Goal: Task Accomplishment & Management: Use online tool/utility

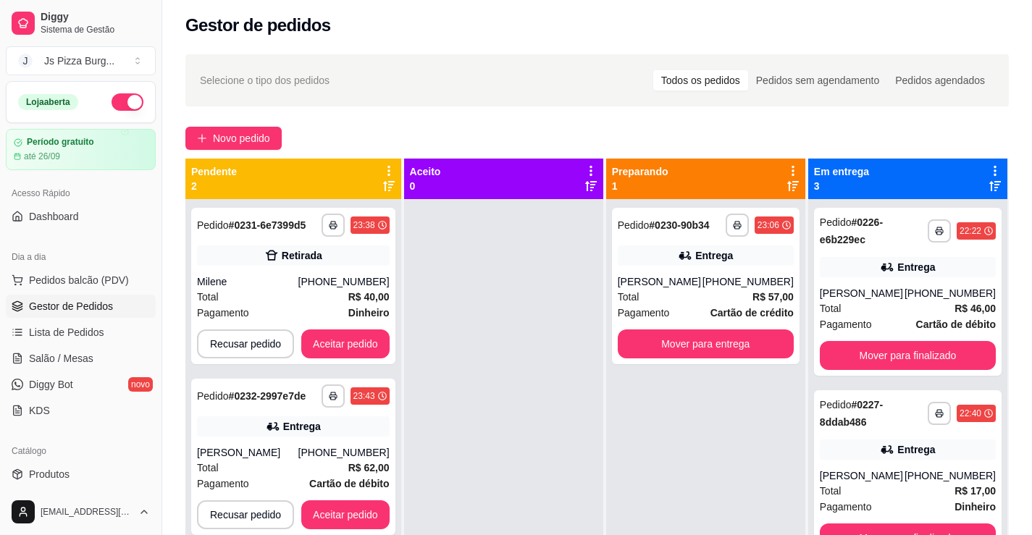
scroll to position [145, 0]
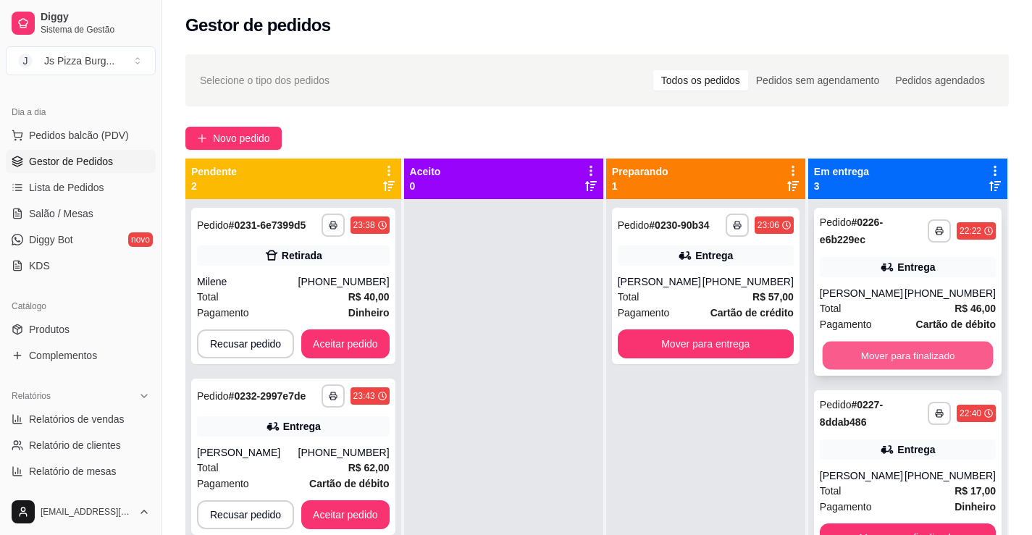
click at [839, 352] on button "Mover para finalizado" at bounding box center [908, 356] width 171 height 28
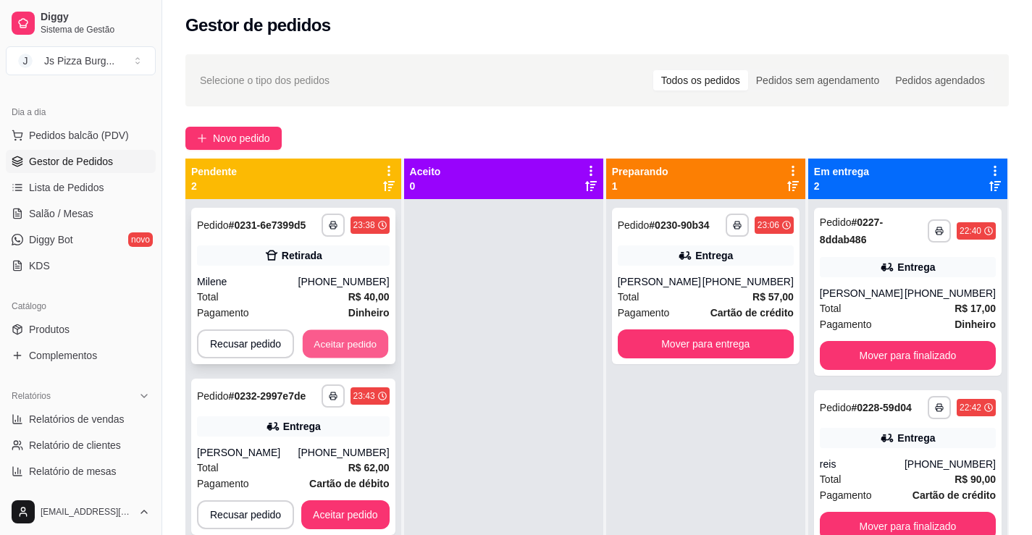
click at [374, 335] on button "Aceitar pedido" at bounding box center [345, 344] width 85 height 28
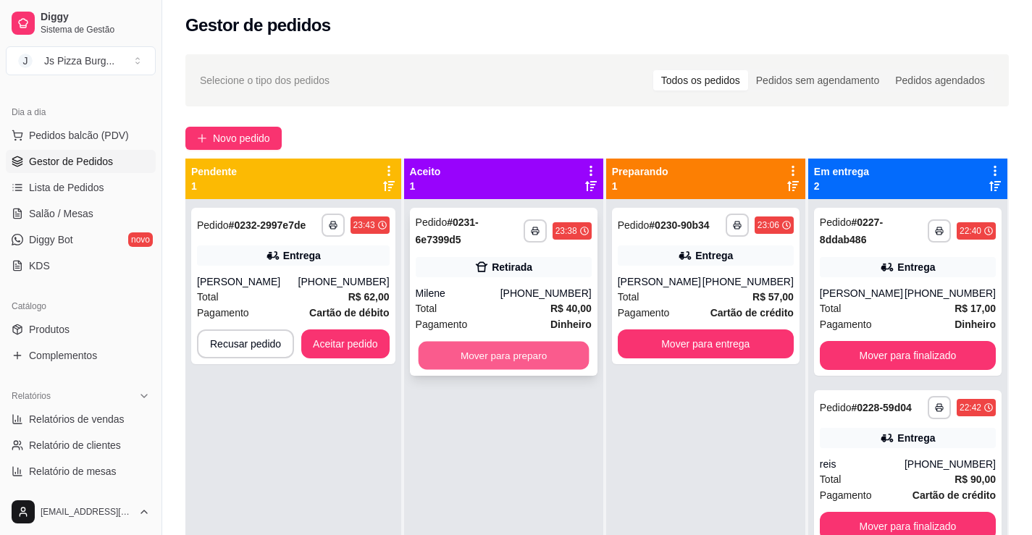
click at [452, 356] on button "Mover para preparo" at bounding box center [503, 356] width 171 height 28
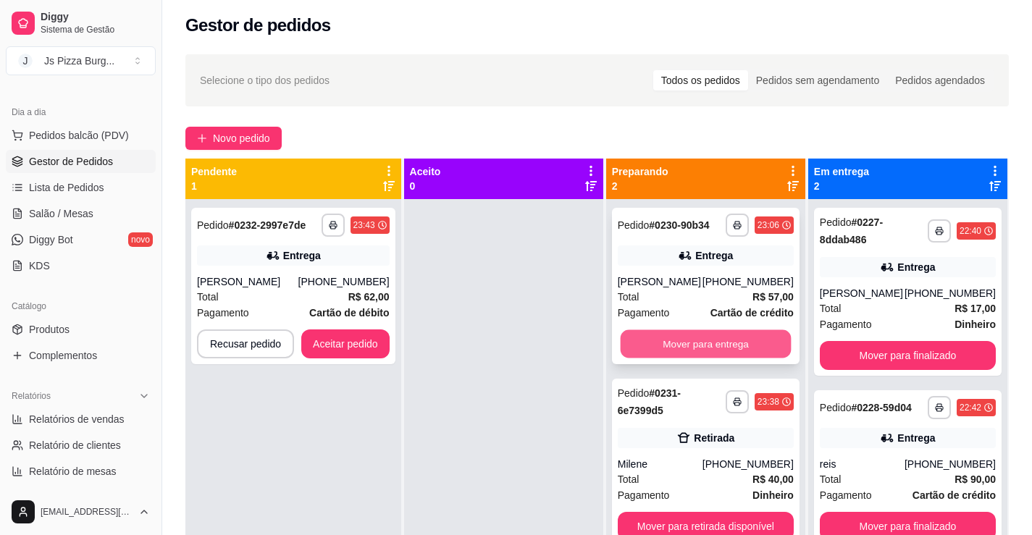
click at [722, 345] on button "Mover para entrega" at bounding box center [705, 344] width 171 height 28
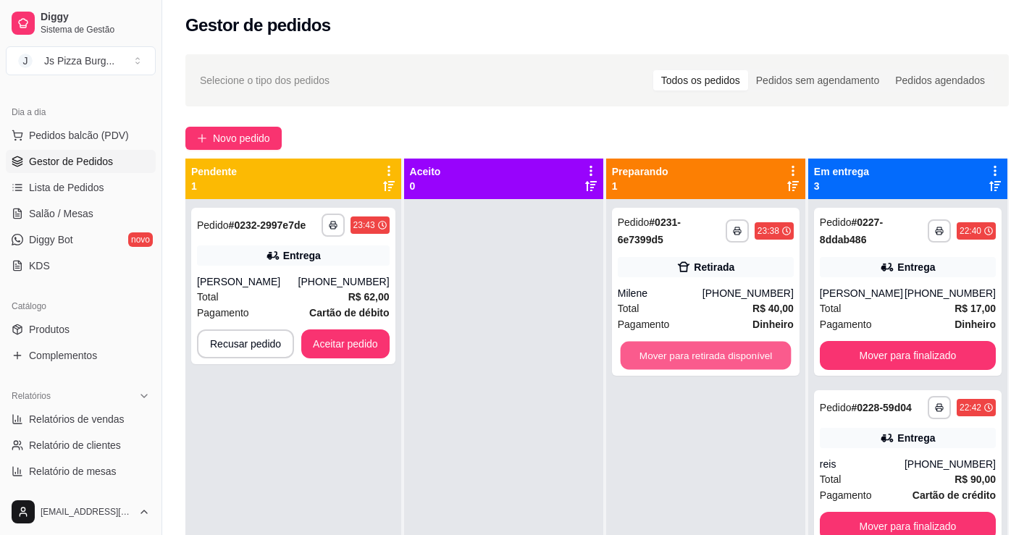
click at [722, 345] on button "Mover para retirada disponível" at bounding box center [705, 356] width 171 height 28
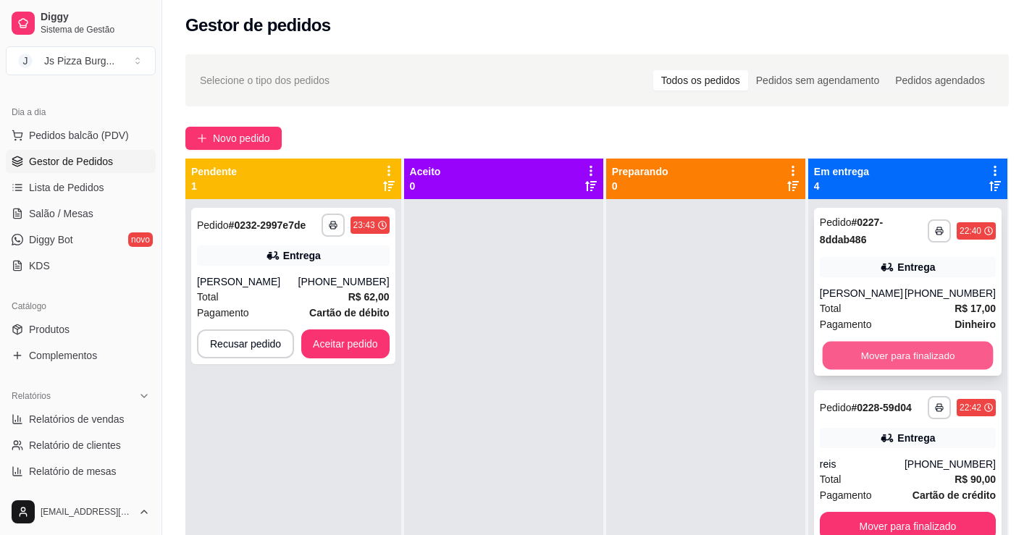
click at [841, 358] on button "Mover para finalizado" at bounding box center [908, 356] width 171 height 28
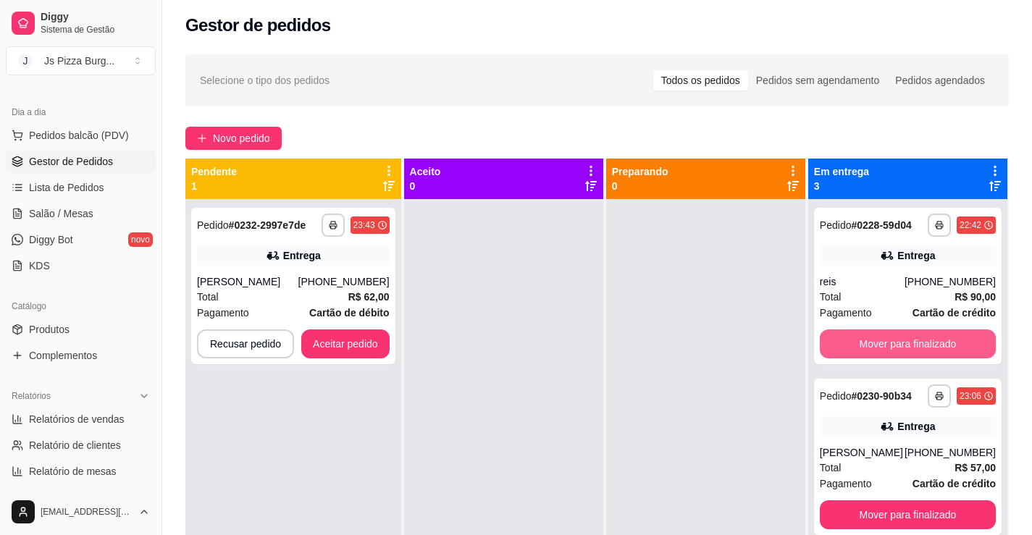
click at [843, 355] on button "Mover para finalizado" at bounding box center [908, 343] width 176 height 29
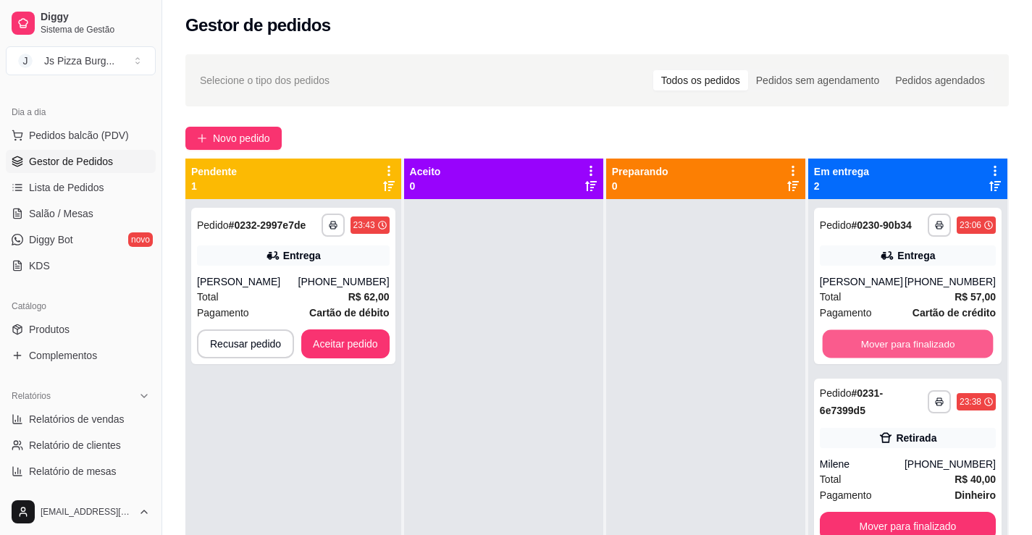
click at [843, 355] on button "Mover para finalizado" at bounding box center [908, 344] width 171 height 28
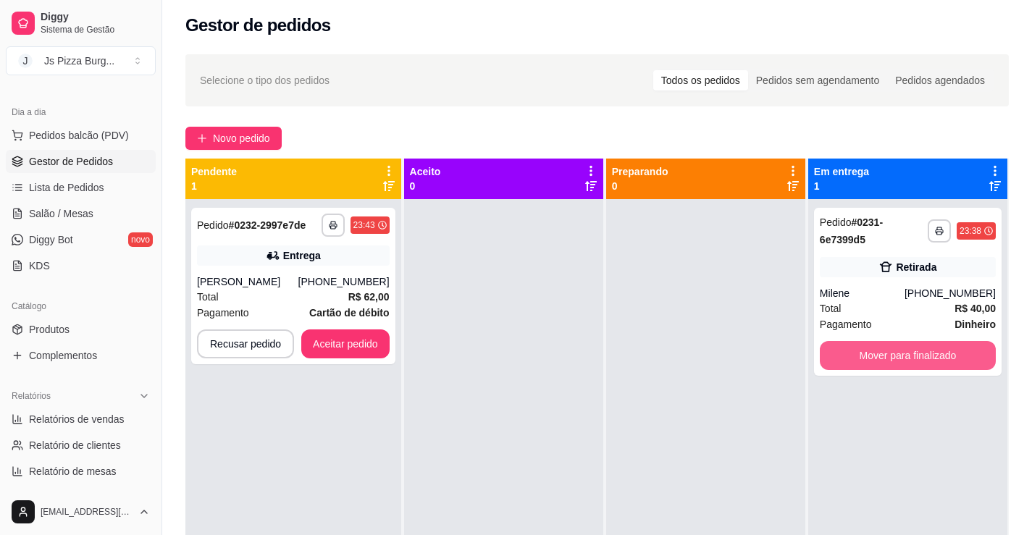
click at [843, 355] on button "Mover para finalizado" at bounding box center [908, 355] width 176 height 29
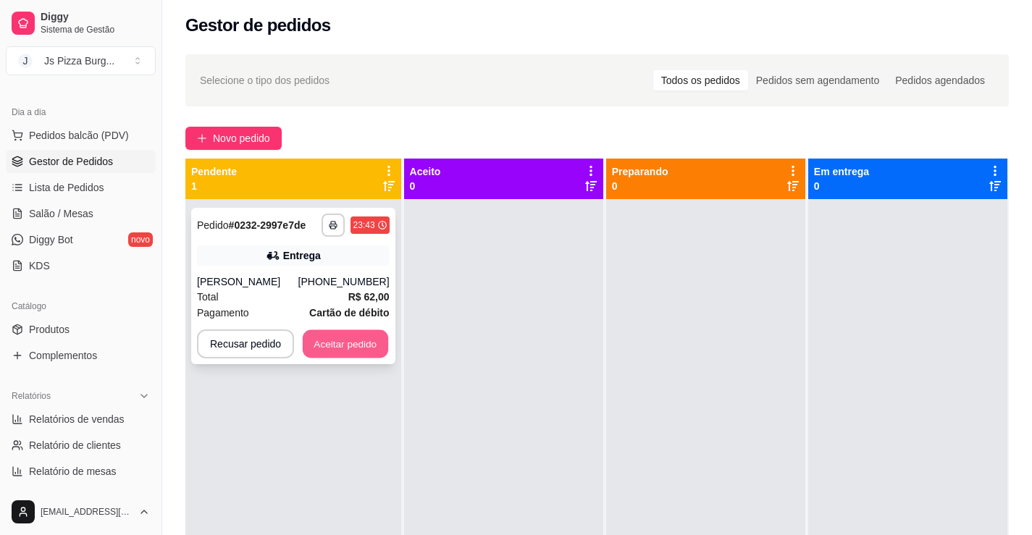
click at [379, 348] on button "Aceitar pedido" at bounding box center [345, 344] width 85 height 28
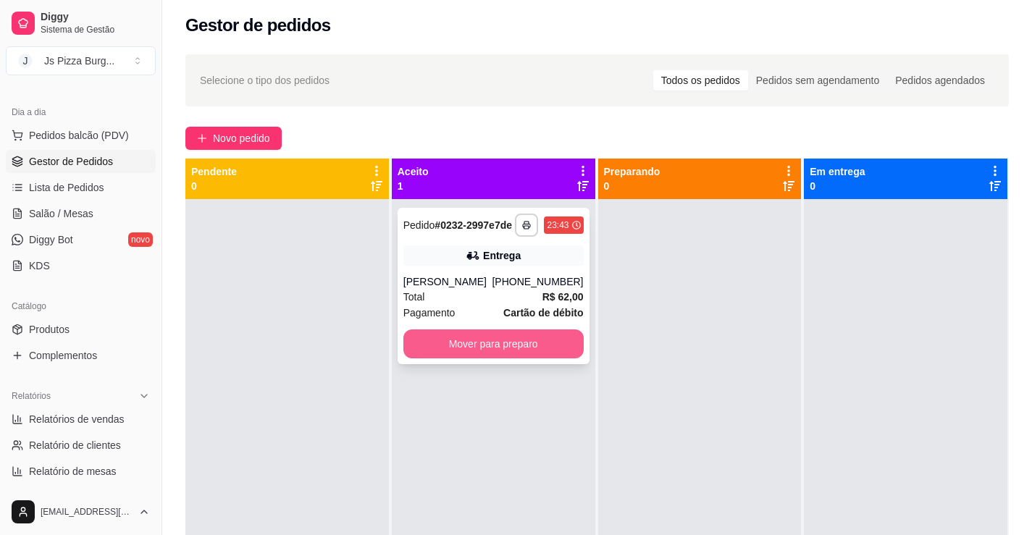
click at [488, 352] on button "Mover para preparo" at bounding box center [493, 343] width 180 height 29
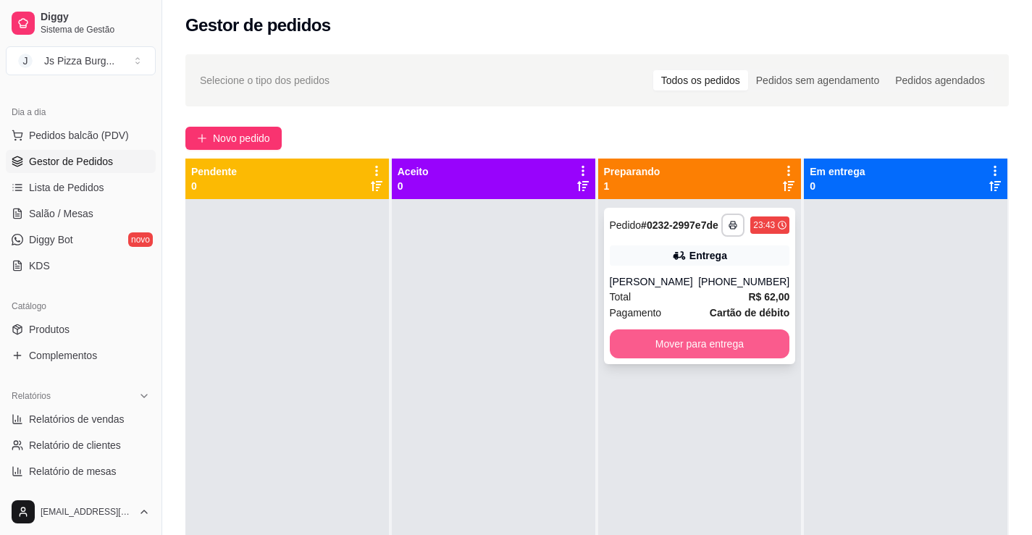
click at [678, 358] on button "Mover para entrega" at bounding box center [700, 343] width 180 height 29
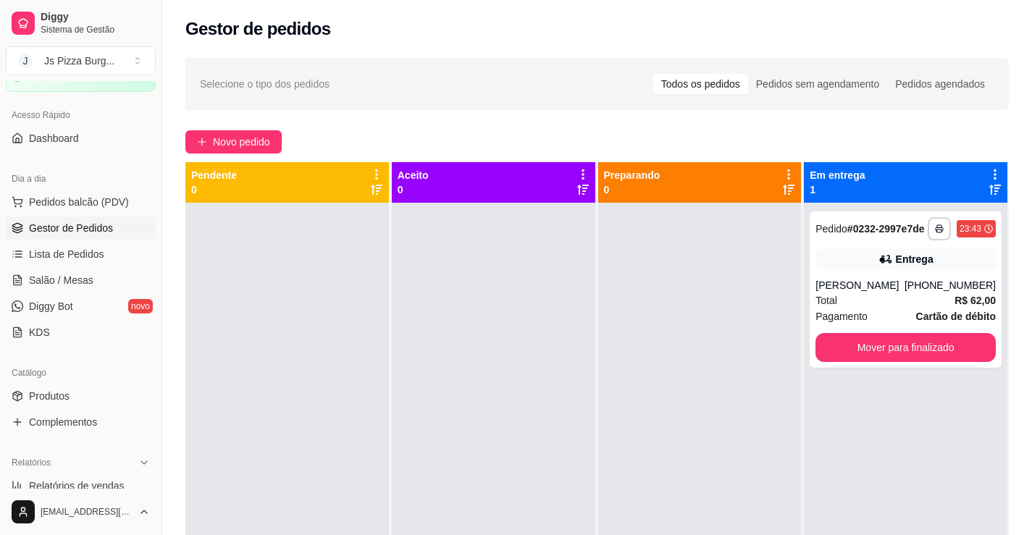
scroll to position [0, 0]
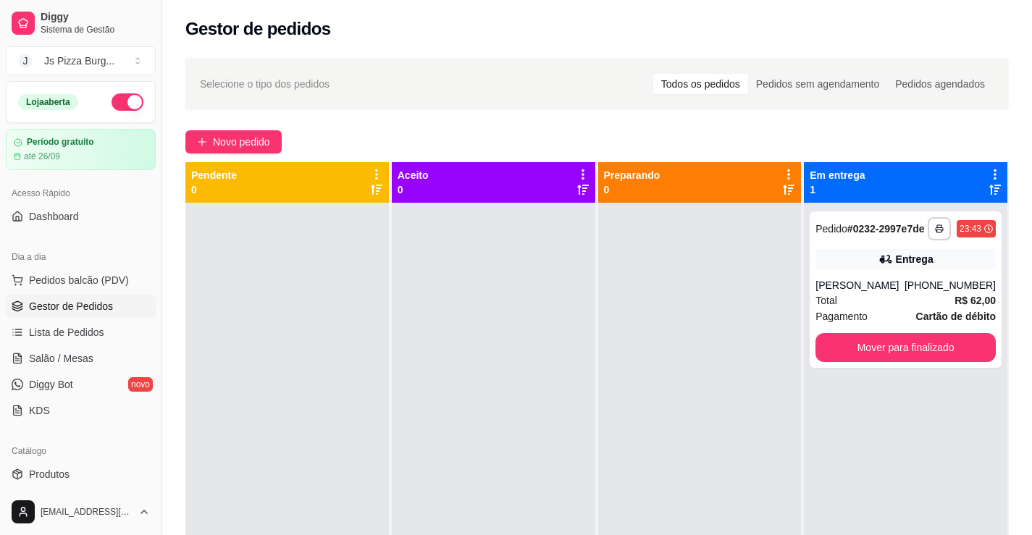
click at [114, 108] on button "button" at bounding box center [128, 101] width 32 height 17
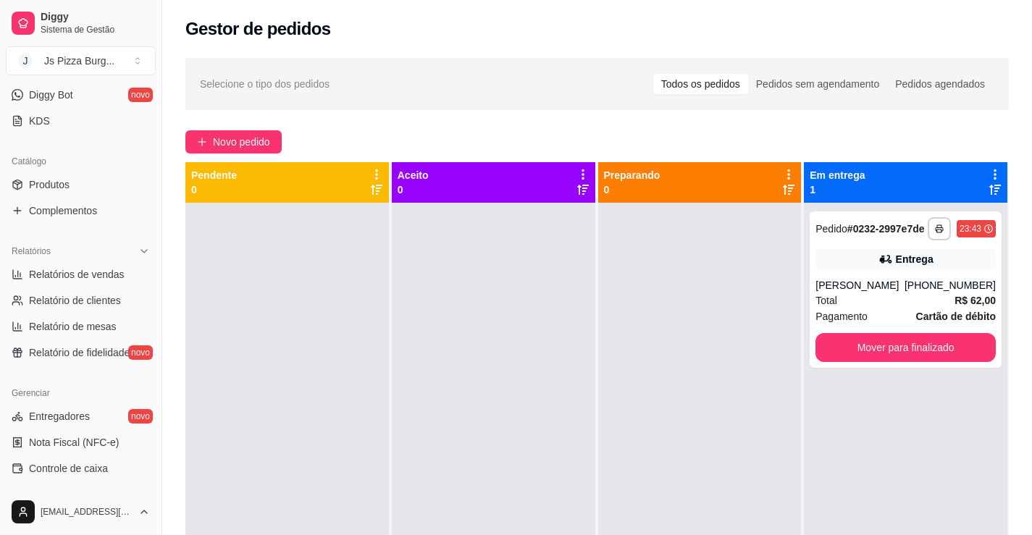
scroll to position [362, 0]
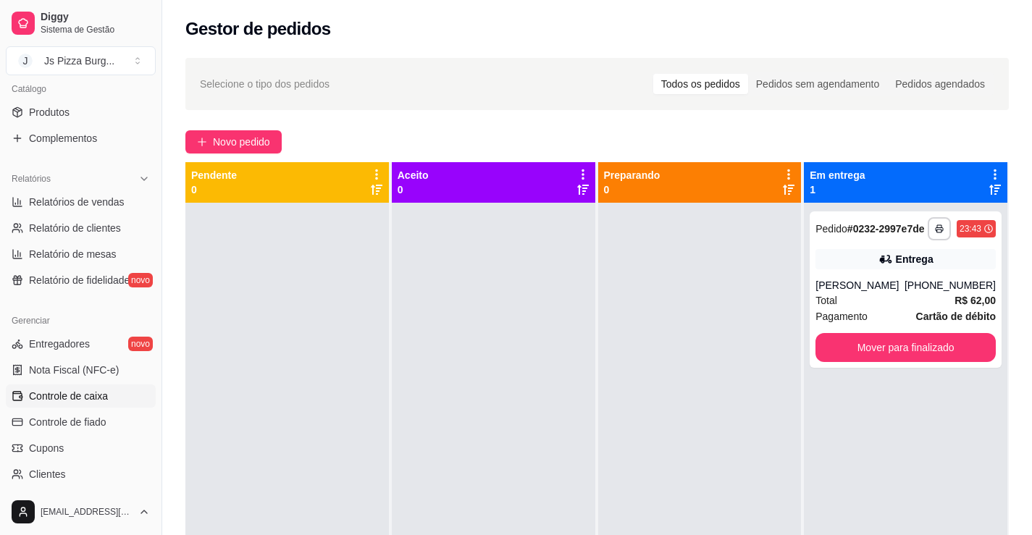
click at [106, 400] on span "Controle de caixa" at bounding box center [68, 396] width 79 height 14
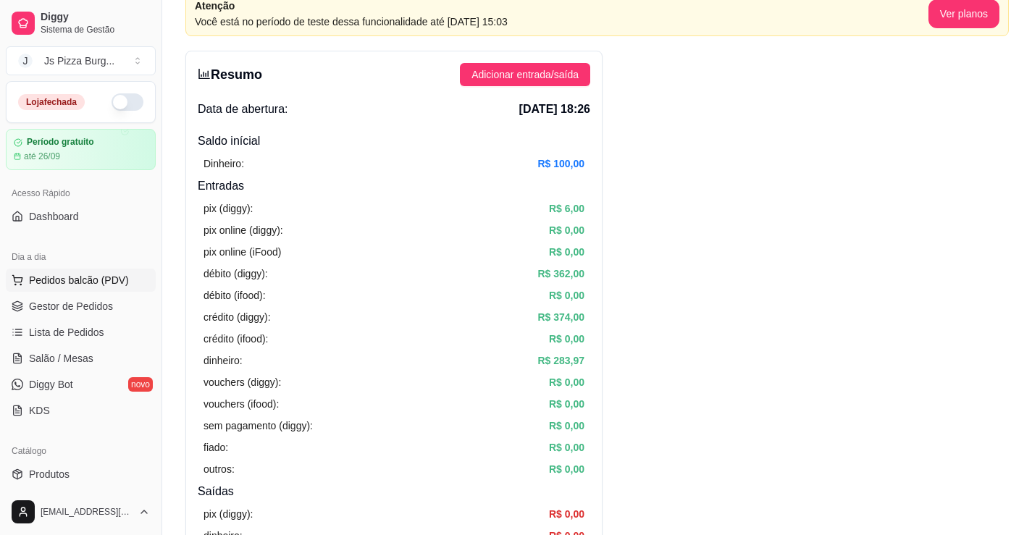
click at [86, 282] on span "Pedidos balcão (PDV)" at bounding box center [79, 280] width 100 height 14
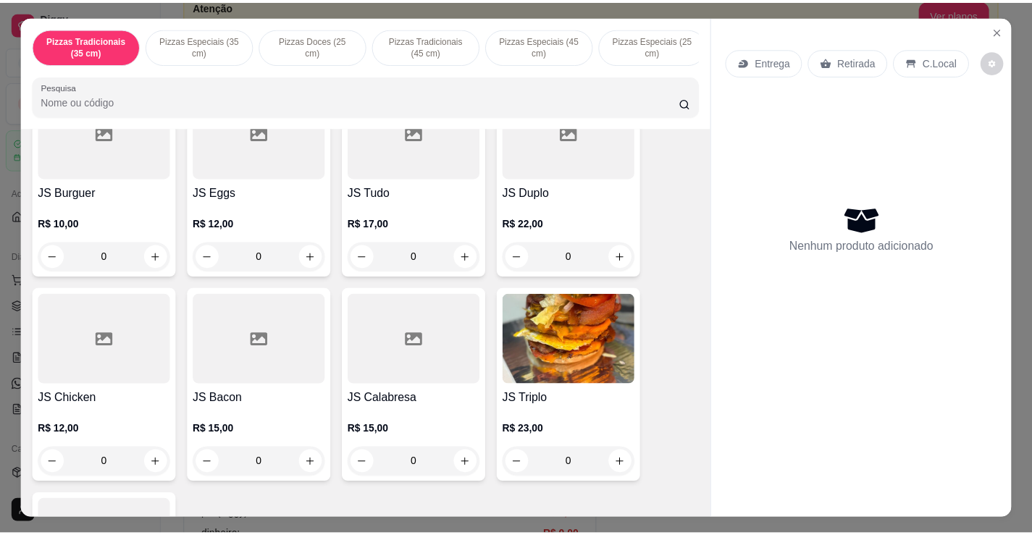
scroll to position [1014, 0]
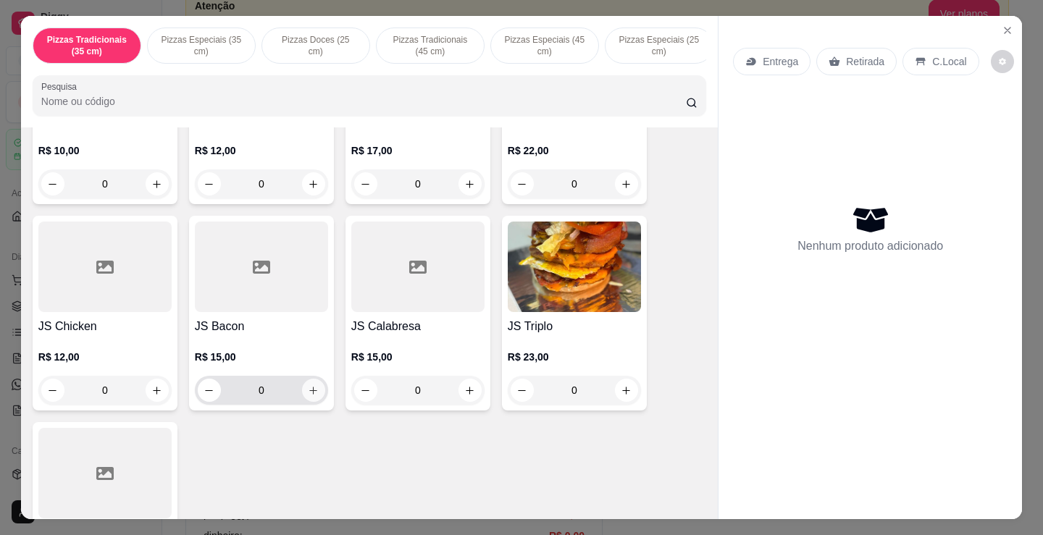
click at [308, 395] on icon "increase-product-quantity" at bounding box center [313, 390] width 11 height 11
type input "1"
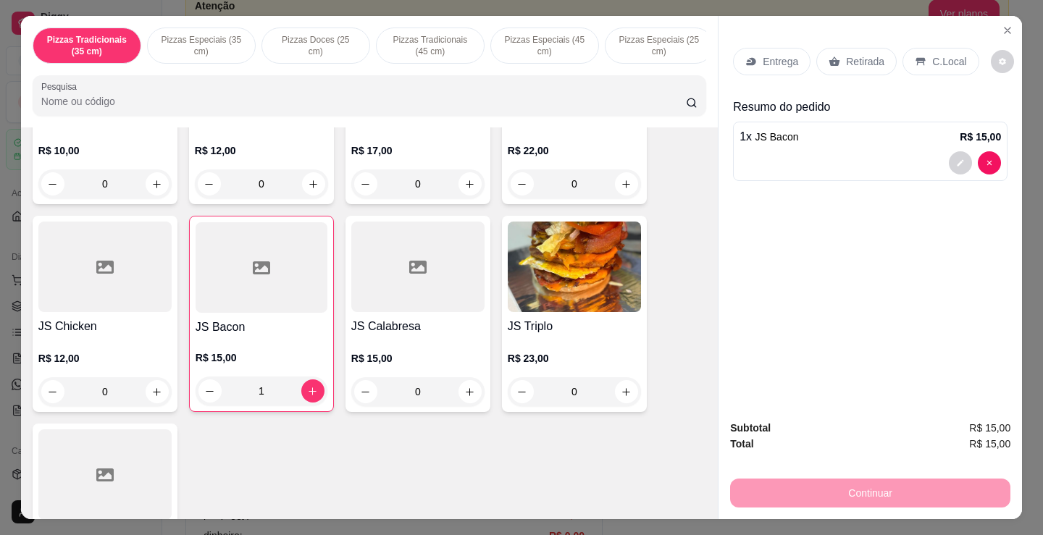
click at [876, 56] on div "Retirada" at bounding box center [856, 62] width 80 height 28
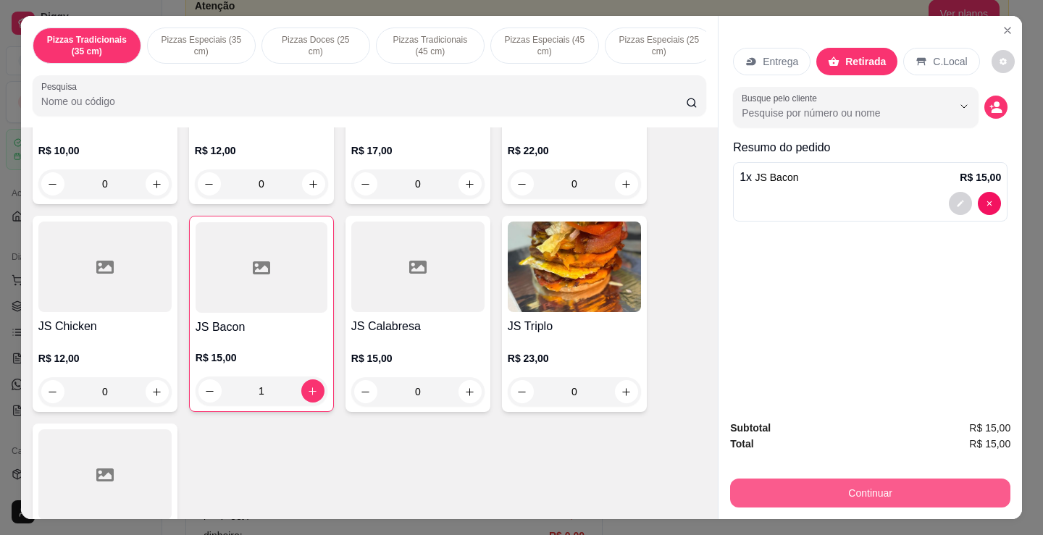
click at [941, 486] on button "Continuar" at bounding box center [870, 493] width 280 height 29
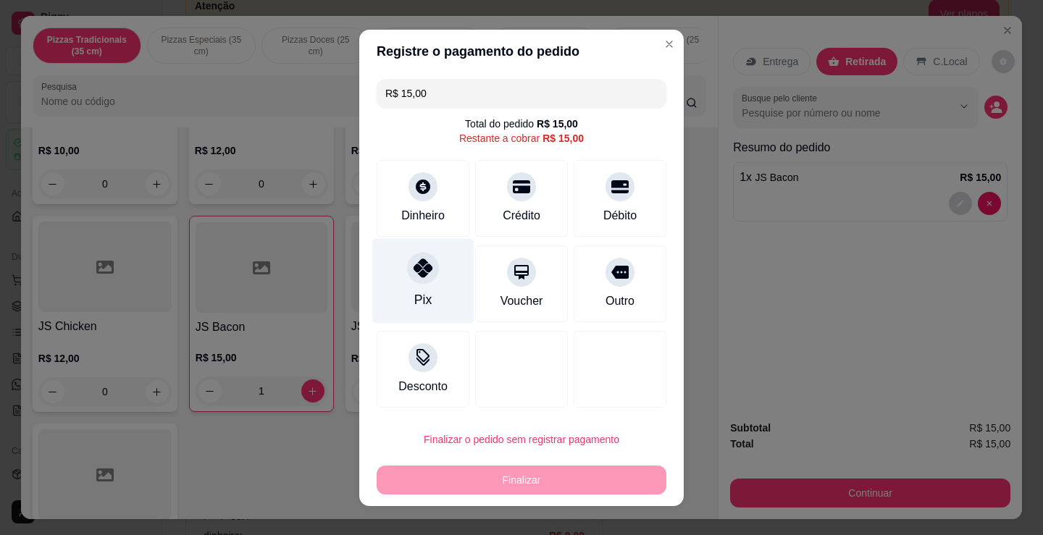
click at [426, 278] on div at bounding box center [423, 268] width 32 height 32
type input "R$ 0,00"
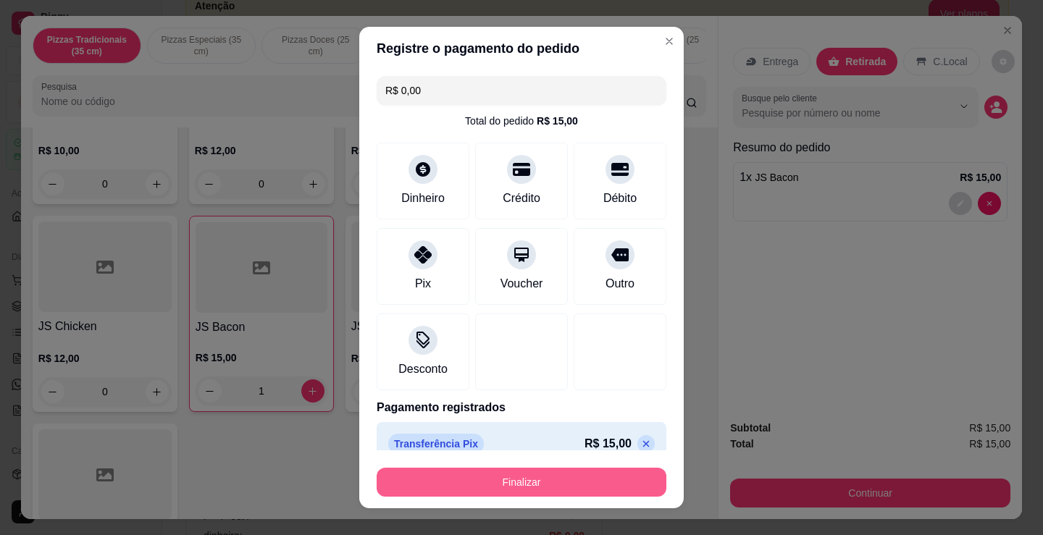
click at [524, 476] on button "Finalizar" at bounding box center [522, 482] width 290 height 29
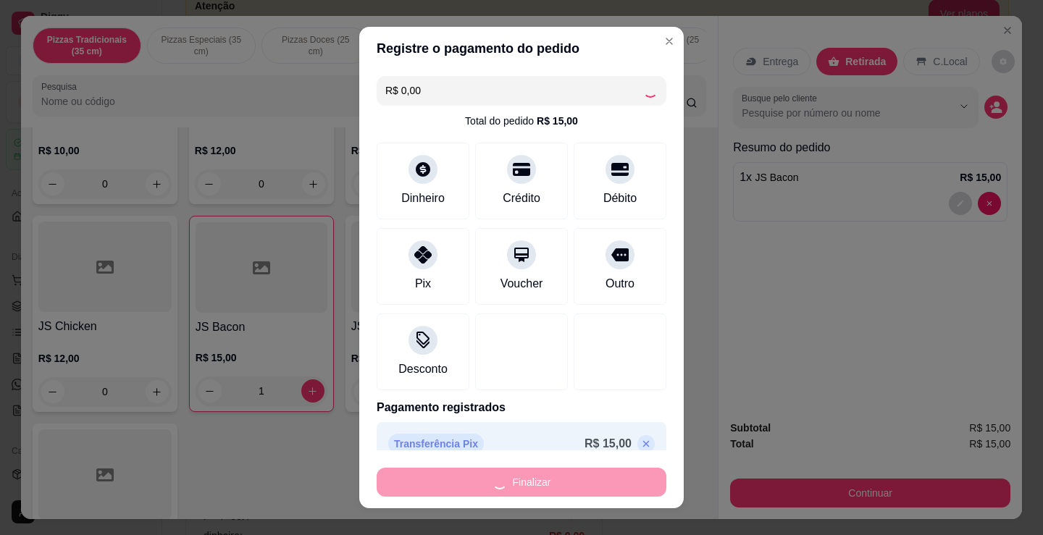
type input "0"
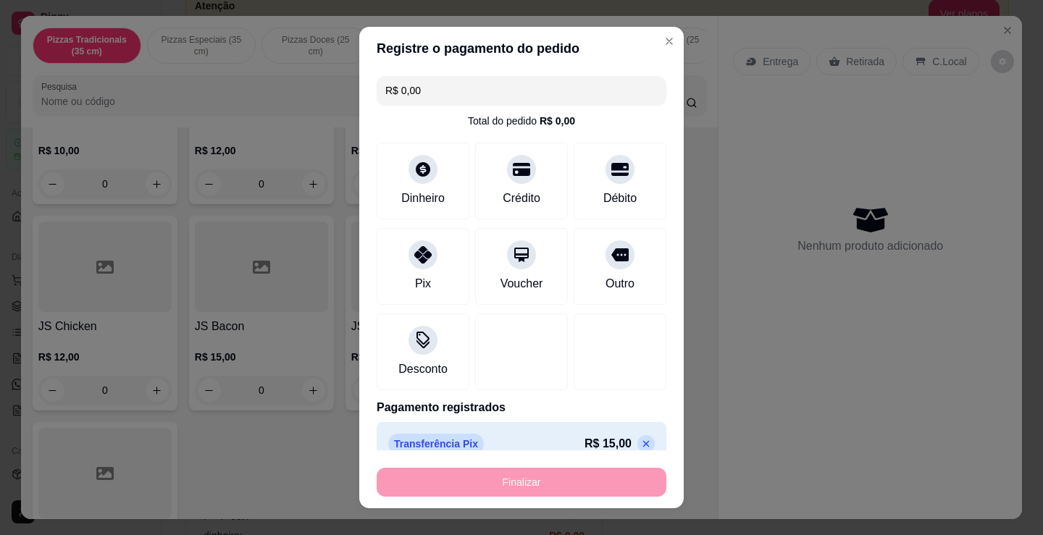
type input "-R$ 15,00"
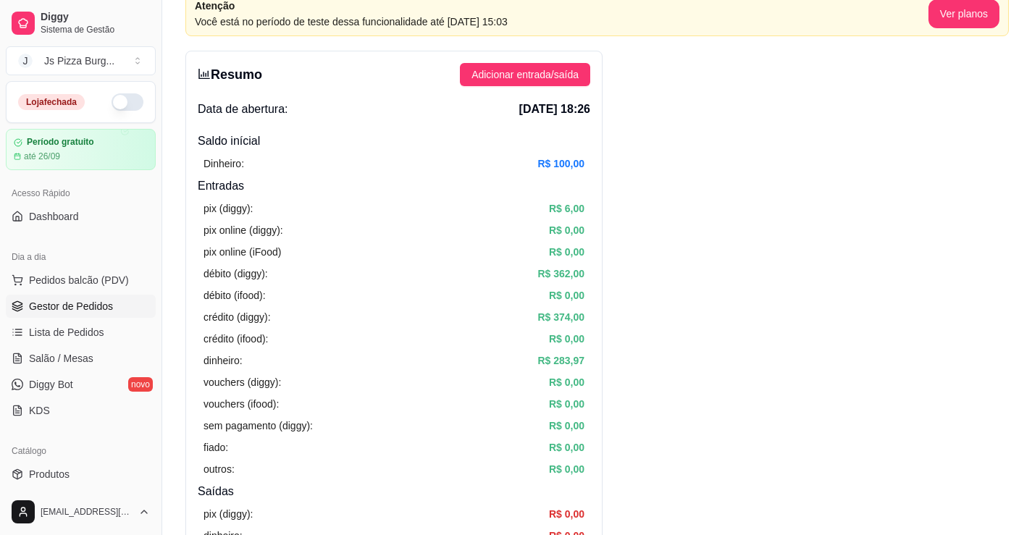
click at [76, 303] on span "Gestor de Pedidos" at bounding box center [71, 306] width 84 height 14
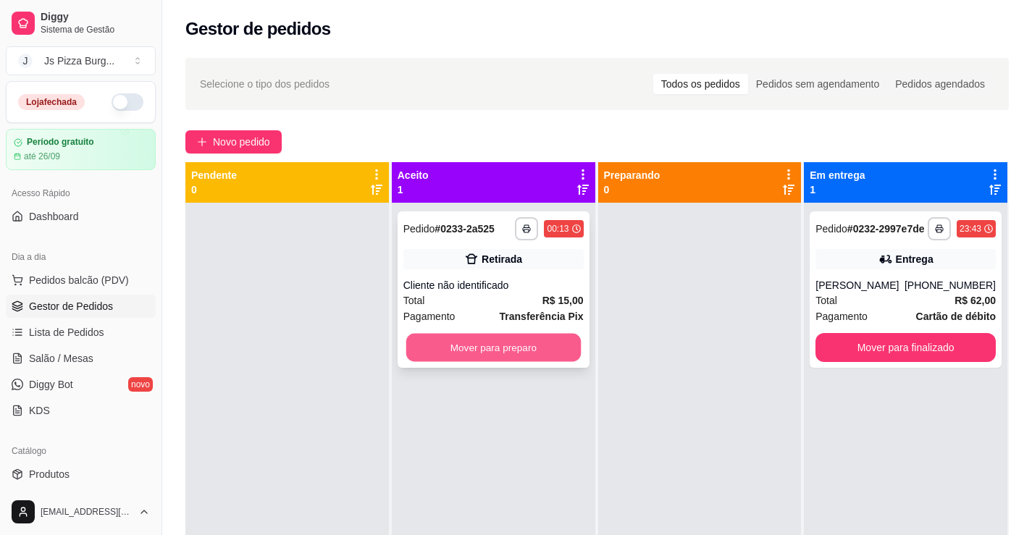
click at [512, 341] on button "Mover para preparo" at bounding box center [492, 348] width 175 height 28
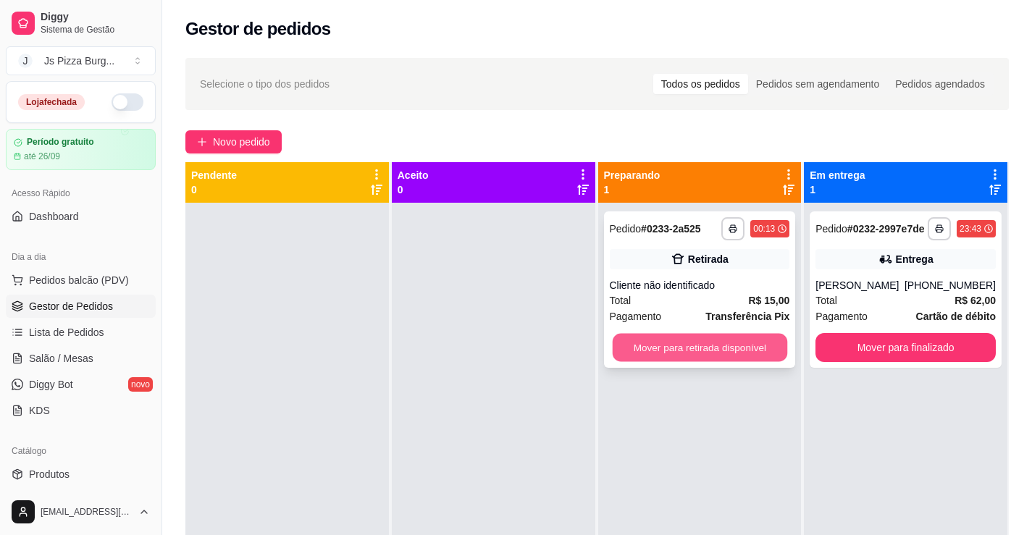
click at [750, 343] on button "Mover para retirada disponível" at bounding box center [699, 348] width 175 height 28
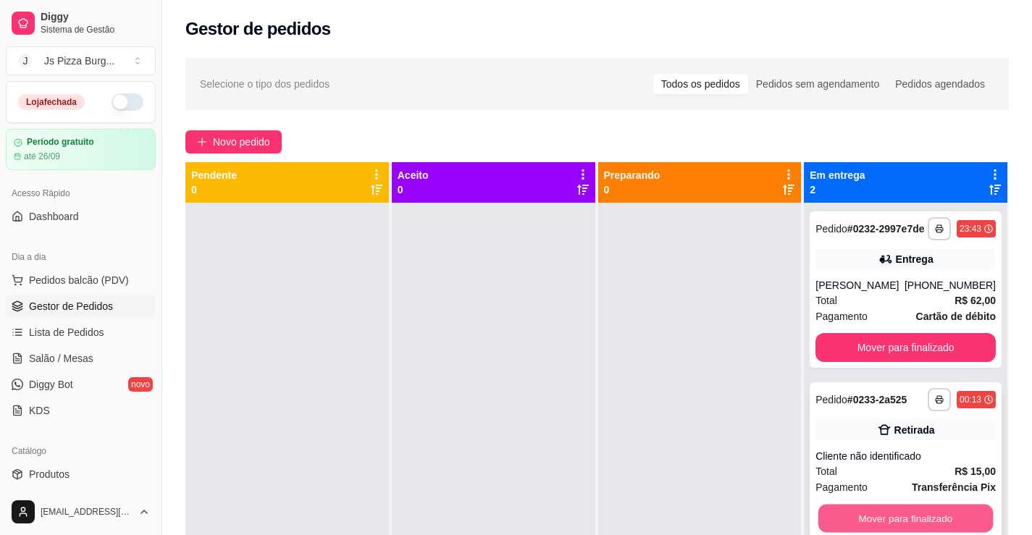
click at [915, 522] on button "Mover para finalizado" at bounding box center [905, 519] width 175 height 28
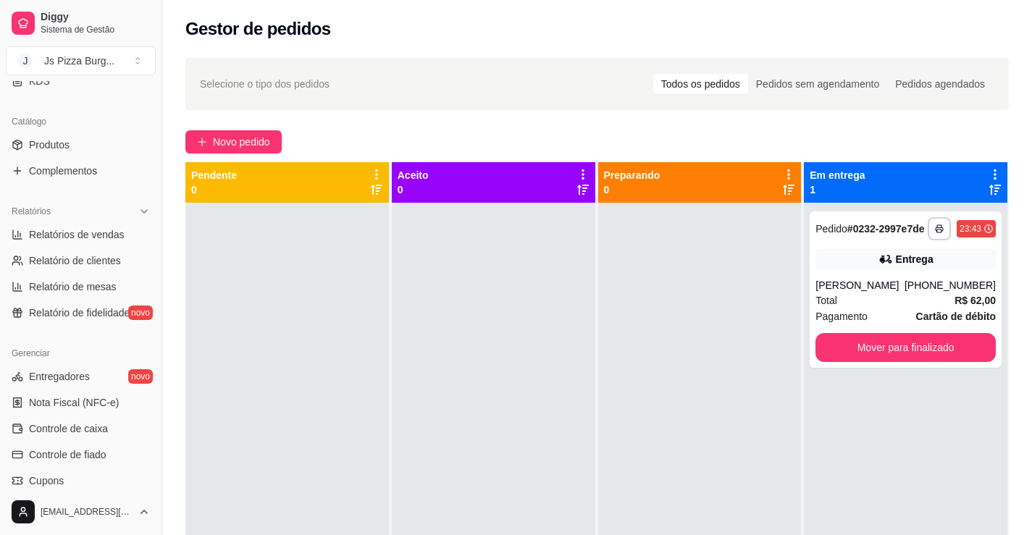
scroll to position [362, 0]
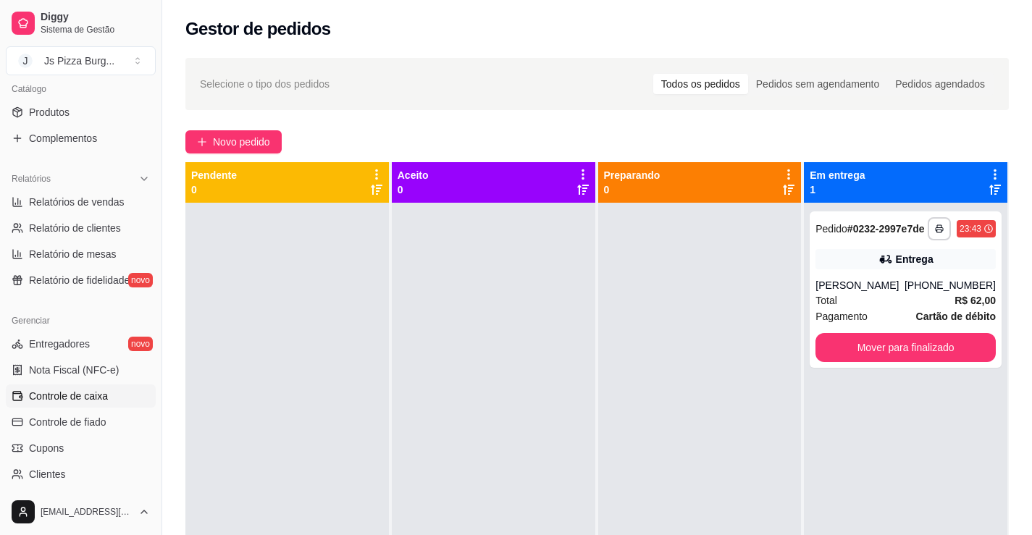
click at [77, 398] on span "Controle de caixa" at bounding box center [68, 396] width 79 height 14
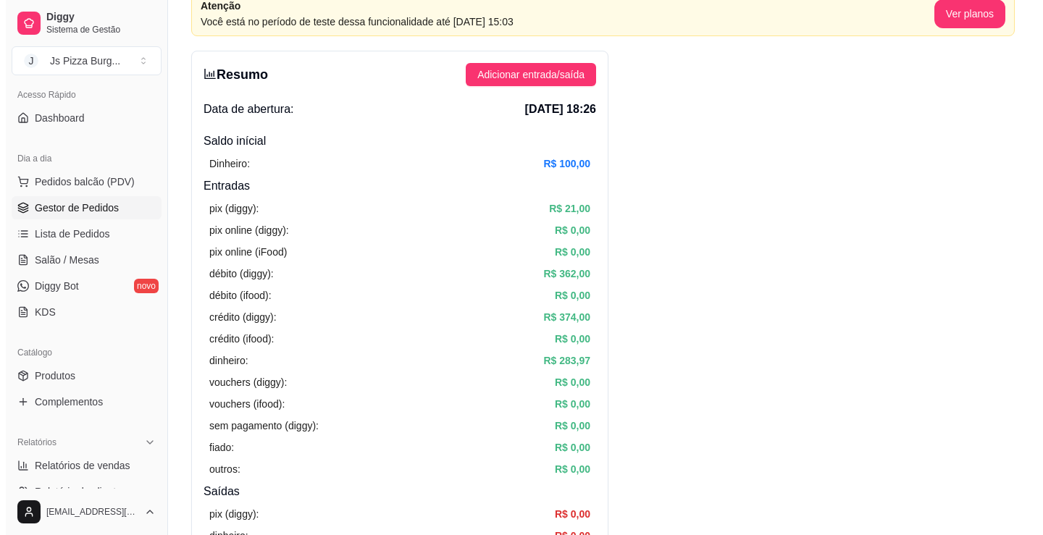
scroll to position [72, 0]
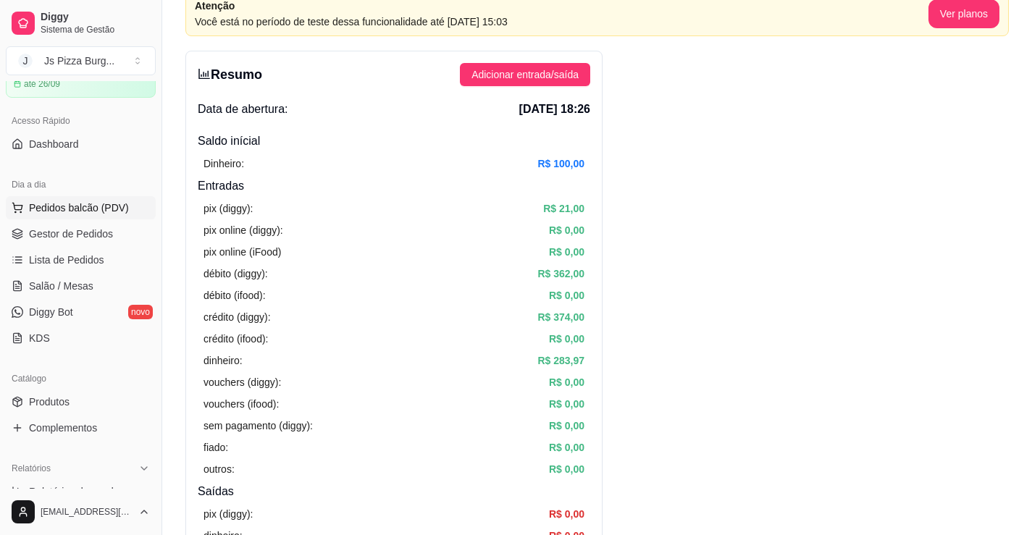
click at [106, 203] on span "Pedidos balcão (PDV)" at bounding box center [79, 208] width 100 height 14
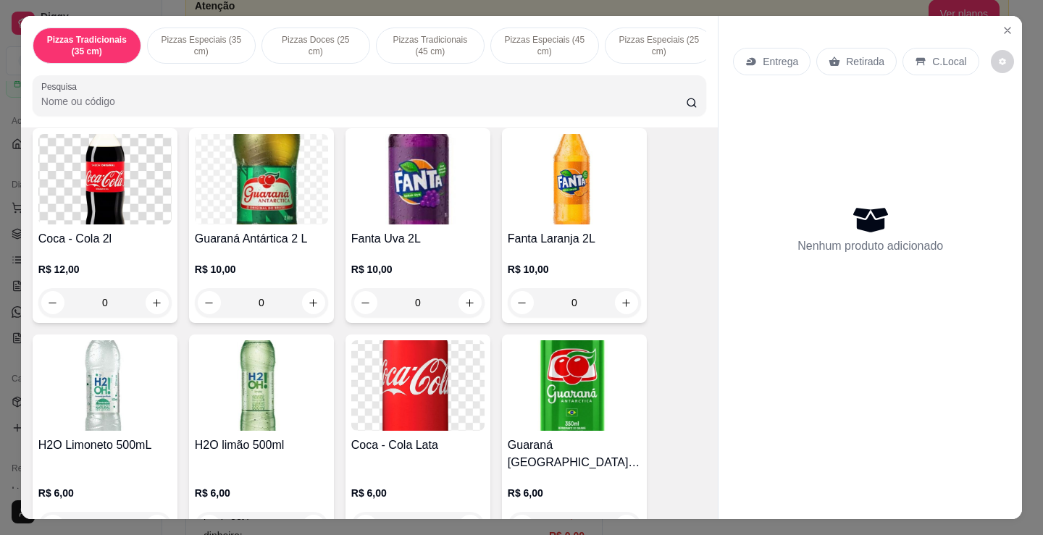
scroll to position [2751, 0]
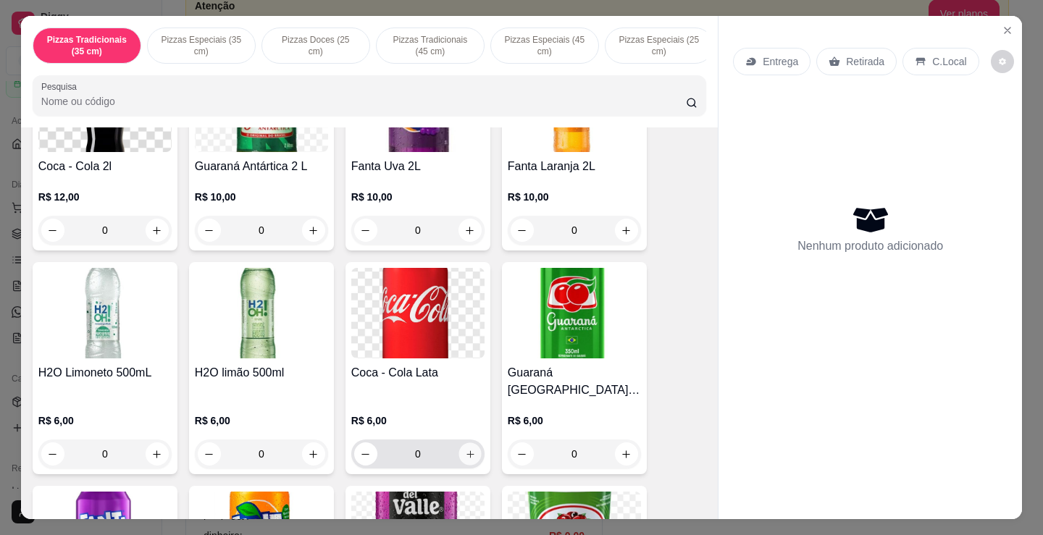
click at [466, 450] on icon "increase-product-quantity" at bounding box center [469, 453] width 7 height 7
type input "1"
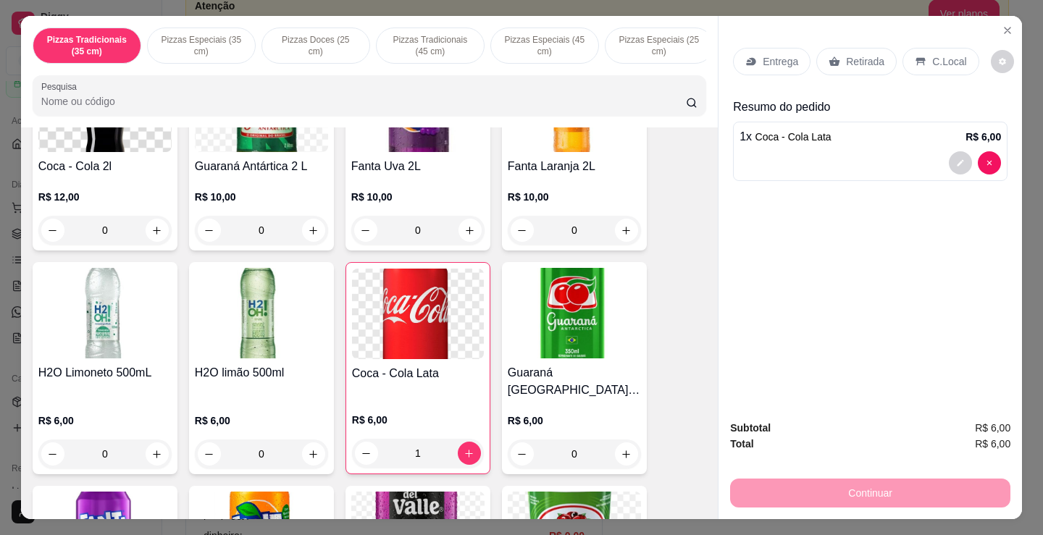
click at [868, 60] on p "Retirada" at bounding box center [865, 61] width 38 height 14
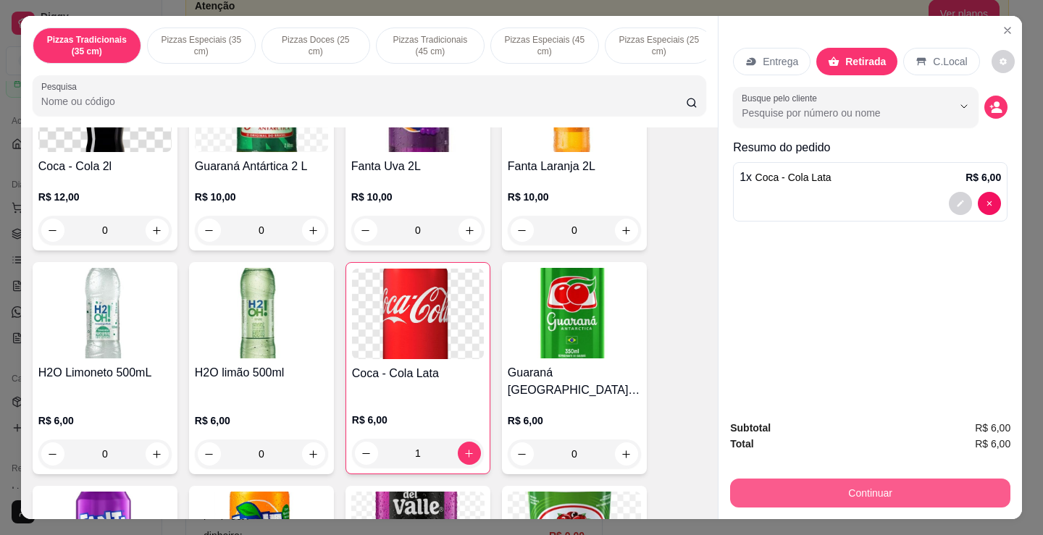
click at [930, 497] on button "Continuar" at bounding box center [870, 493] width 280 height 29
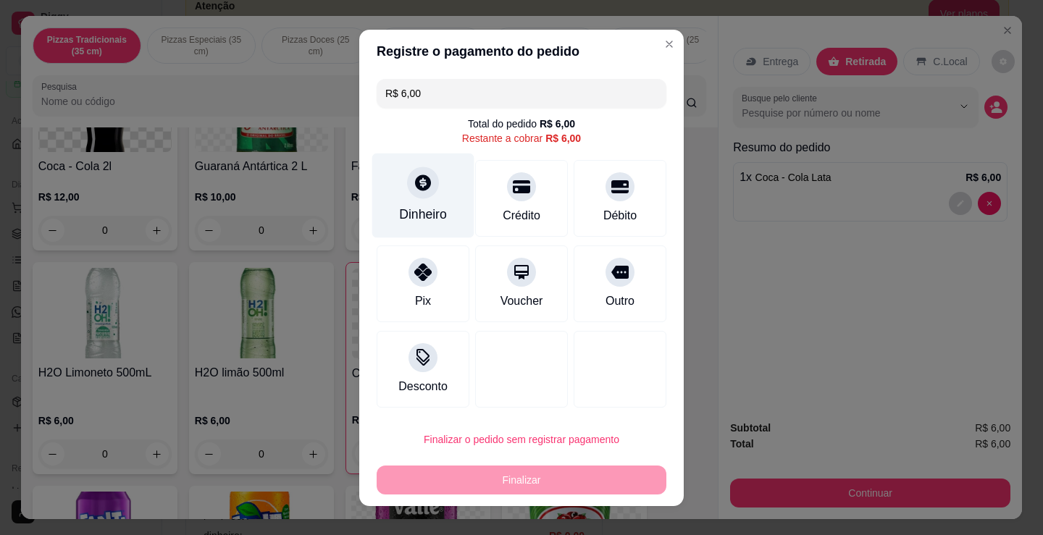
click at [415, 218] on div "Dinheiro" at bounding box center [423, 214] width 48 height 19
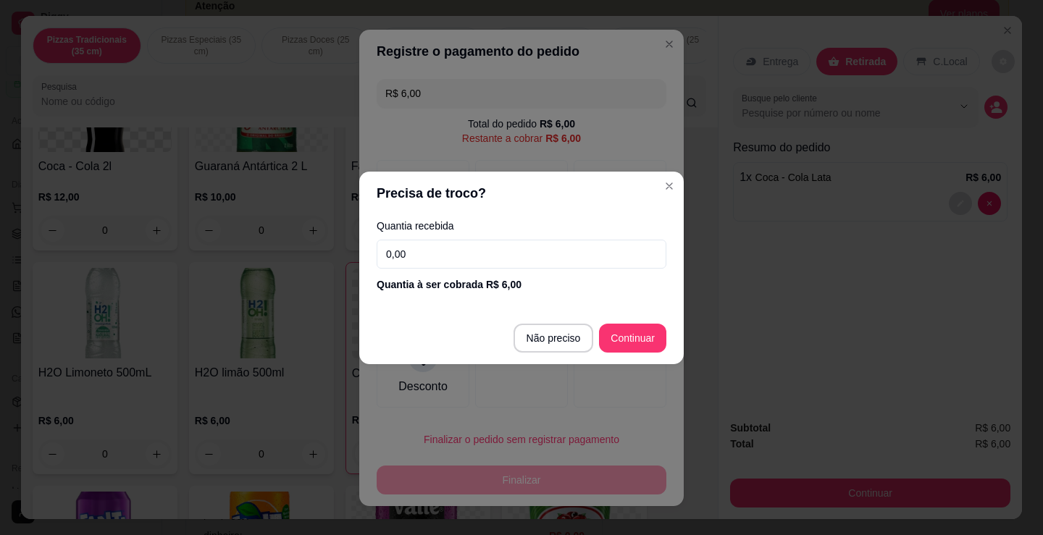
click at [521, 254] on input "0,00" at bounding box center [522, 254] width 290 height 29
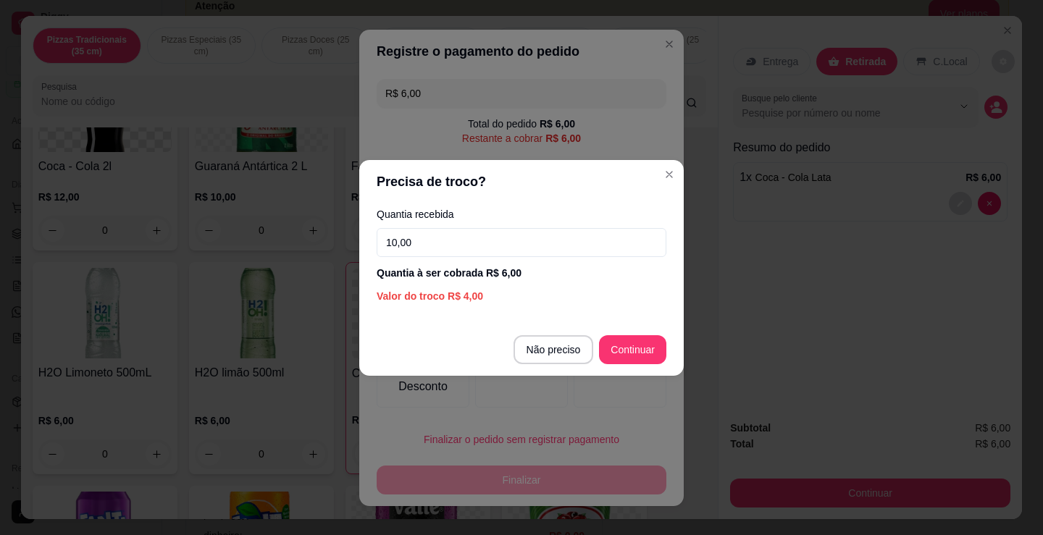
type input "10,00"
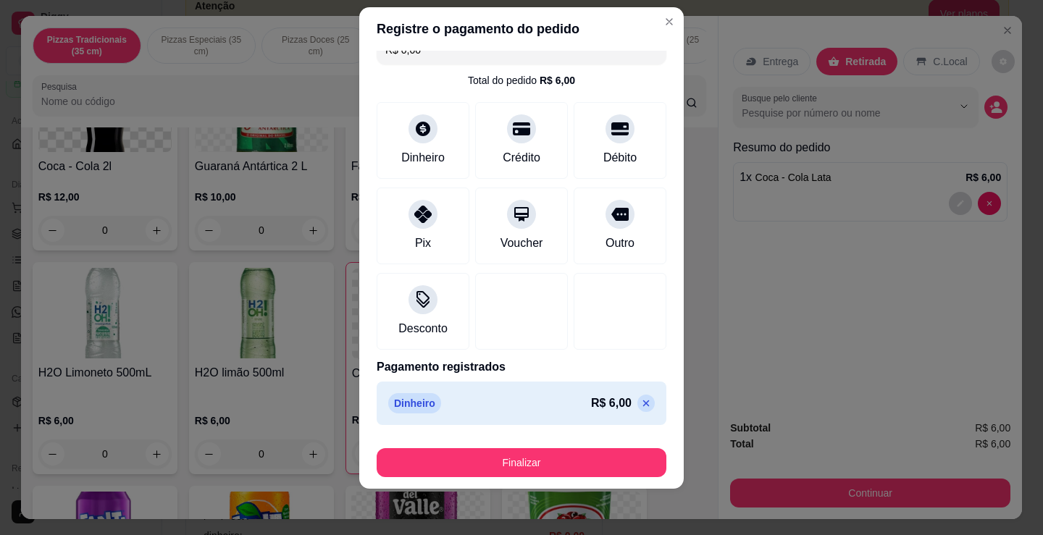
scroll to position [0, 0]
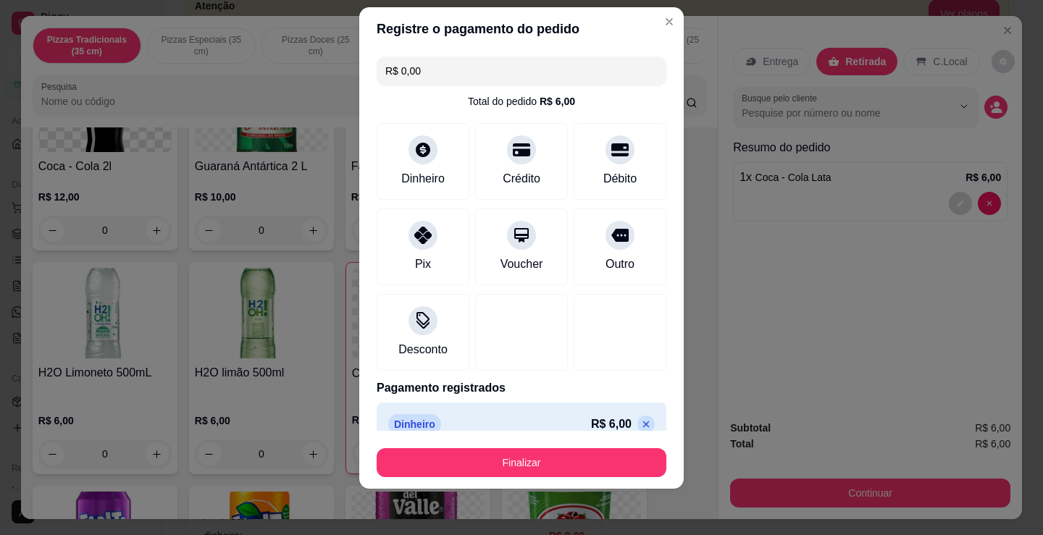
click at [525, 417] on div "Dinheiro R$ 6,00" at bounding box center [521, 424] width 266 height 20
click at [504, 427] on div "Dinheiro R$ 6,00" at bounding box center [521, 424] width 266 height 20
click at [640, 426] on icon at bounding box center [646, 425] width 12 height 12
type input "R$ 6,00"
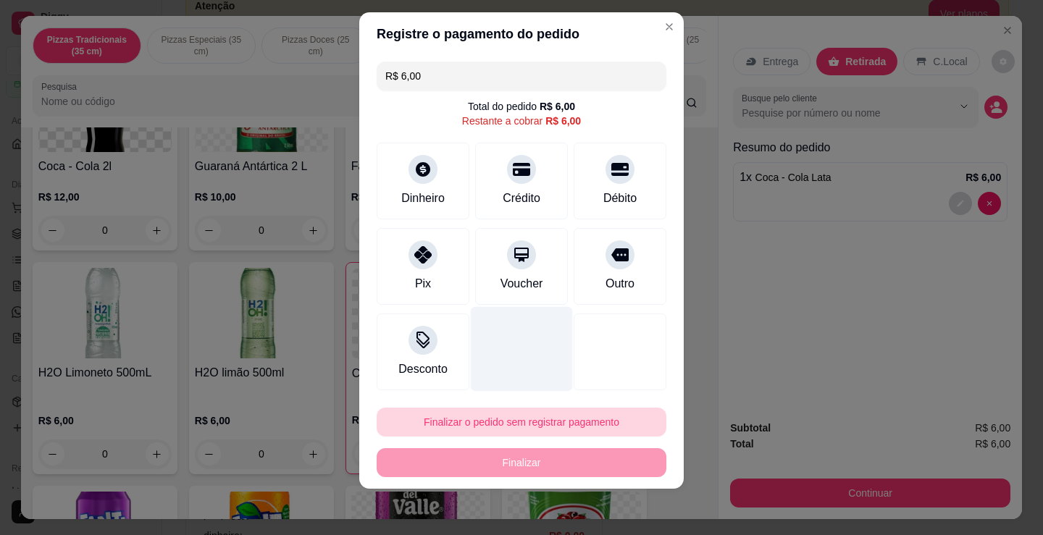
scroll to position [17, 0]
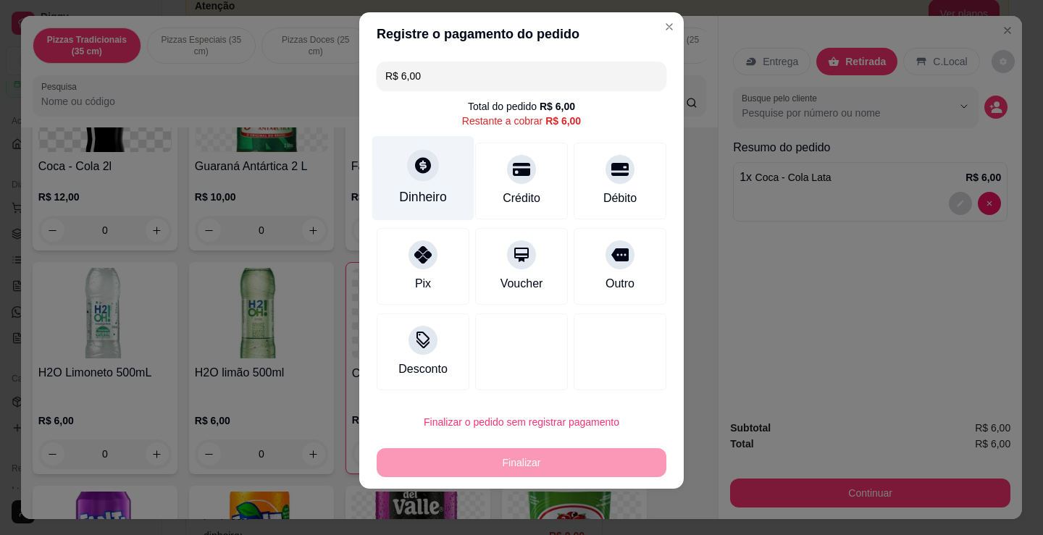
click at [410, 188] on div "Dinheiro" at bounding box center [423, 197] width 48 height 19
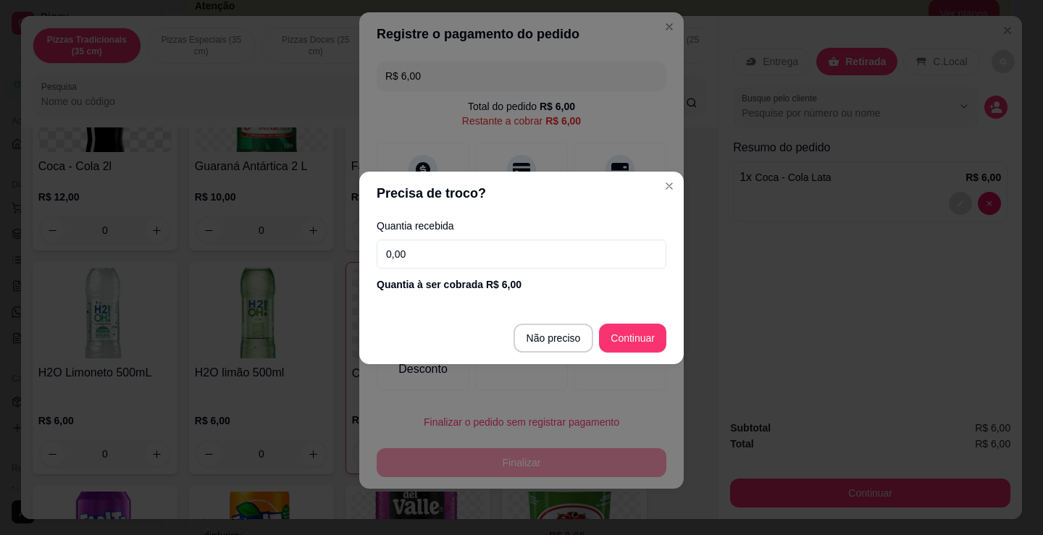
click at [492, 257] on input "0,00" at bounding box center [522, 254] width 290 height 29
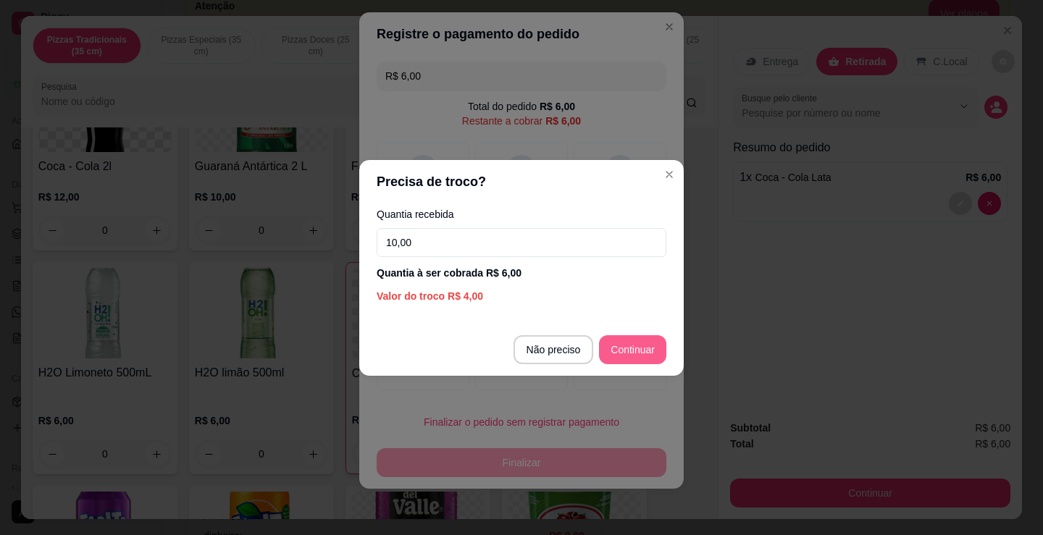
type input "10,00"
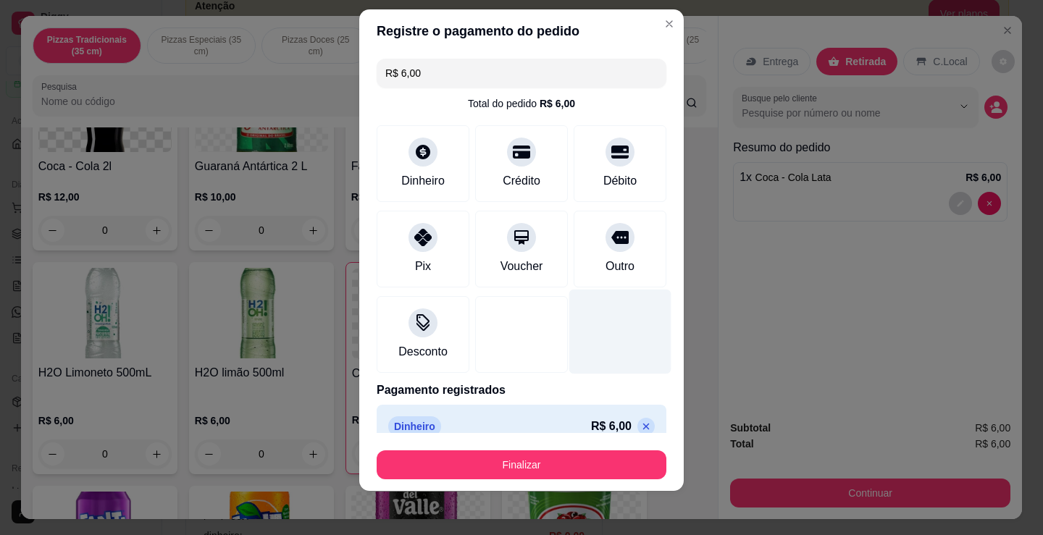
type input "R$ 0,00"
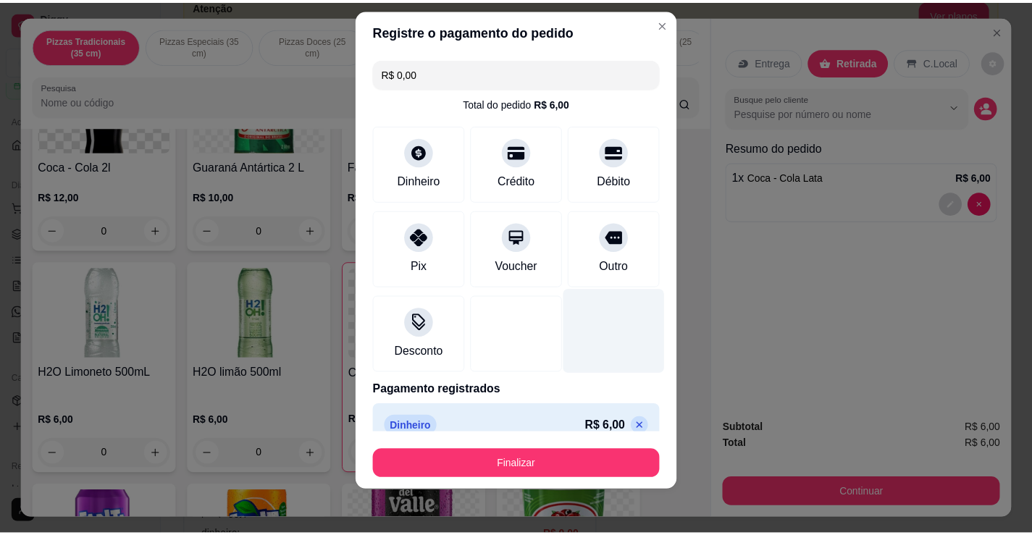
scroll to position [14, 0]
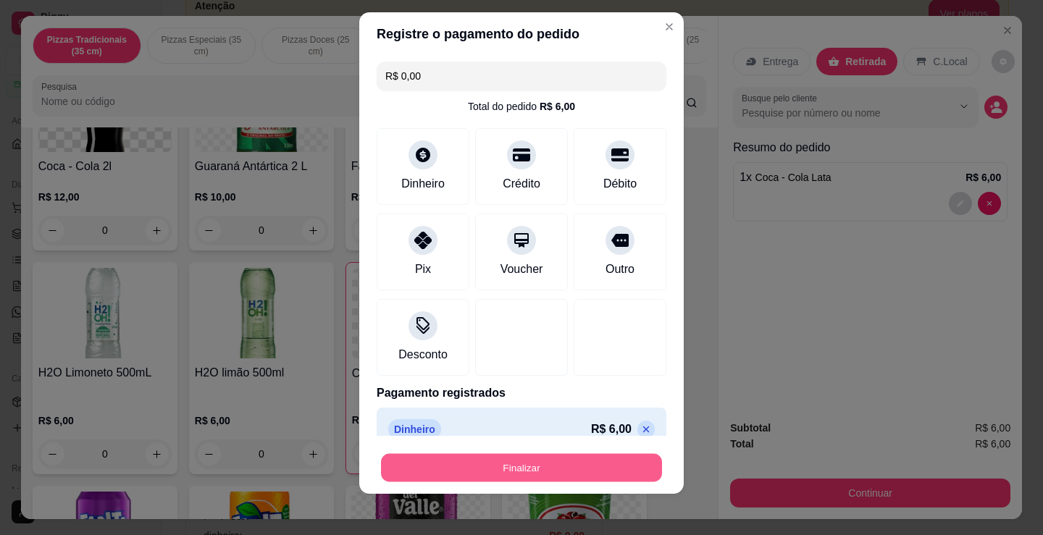
click at [585, 465] on button "Finalizar" at bounding box center [521, 468] width 281 height 28
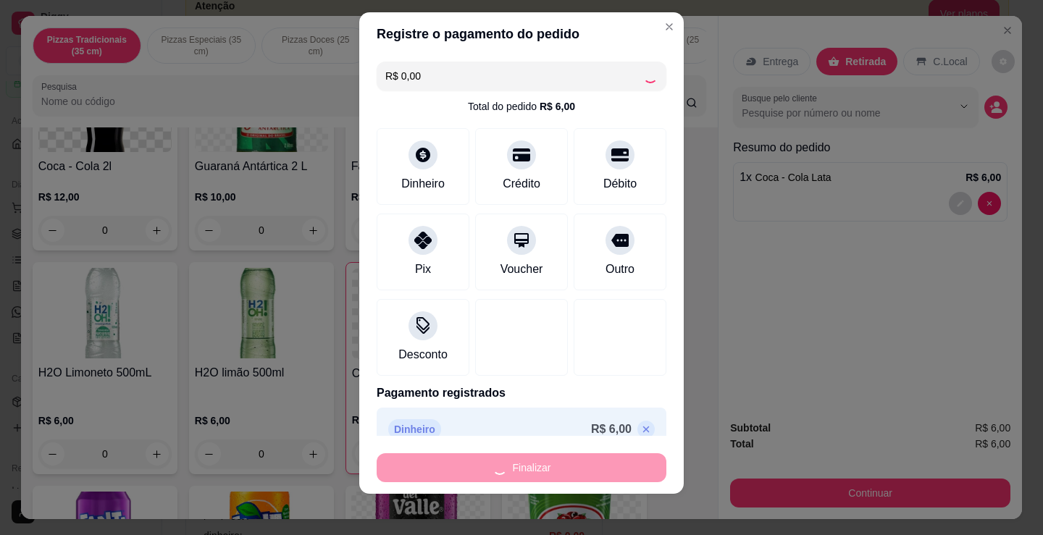
type input "0"
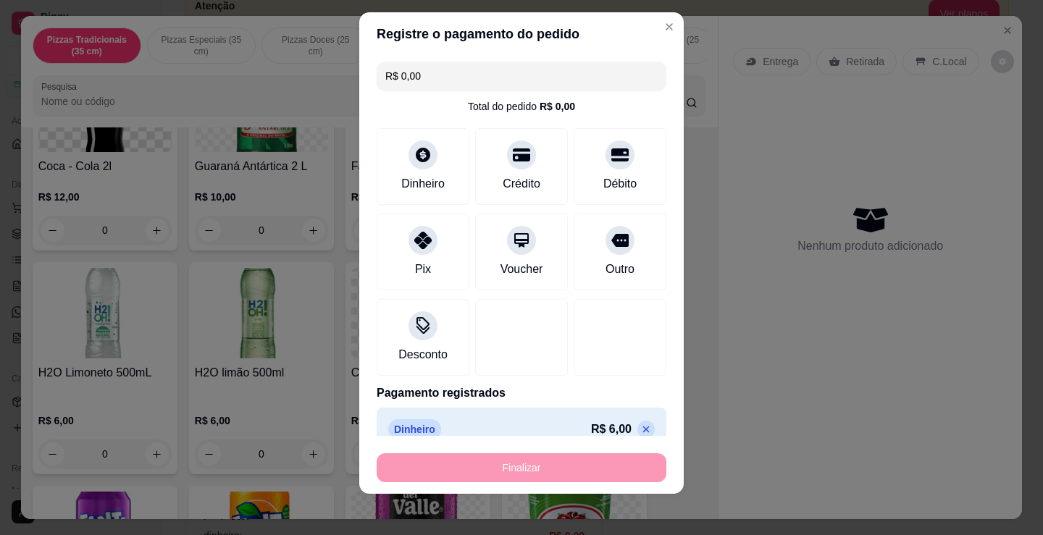
type input "-R$ 6,00"
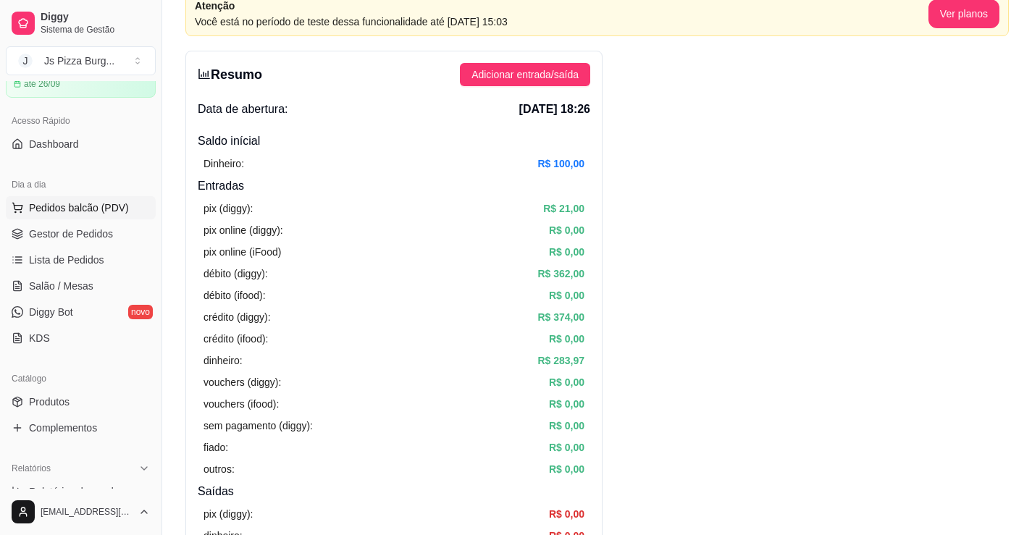
click at [116, 208] on span "Pedidos balcão (PDV)" at bounding box center [79, 208] width 100 height 14
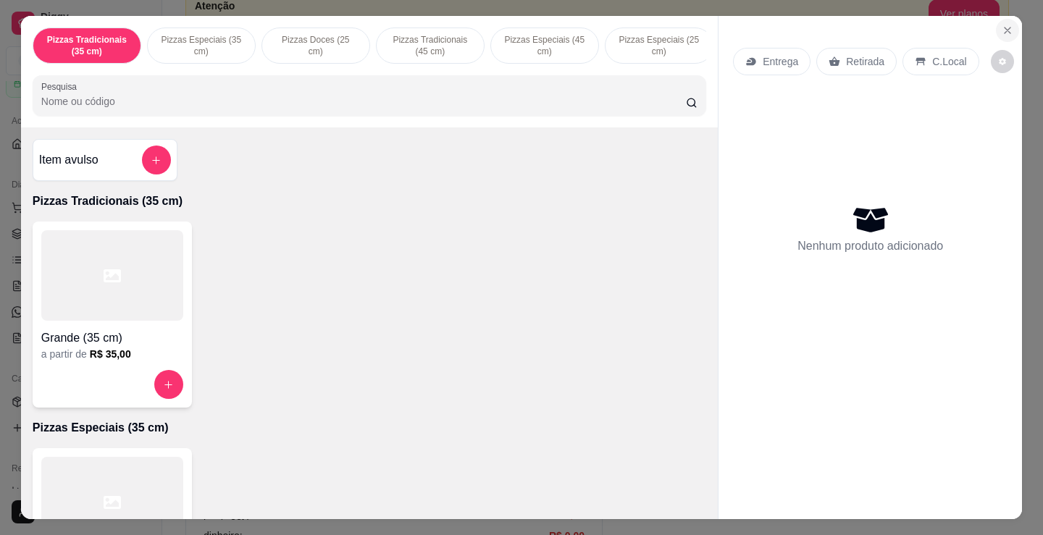
click at [1001, 25] on icon "Close" at bounding box center [1007, 31] width 12 height 12
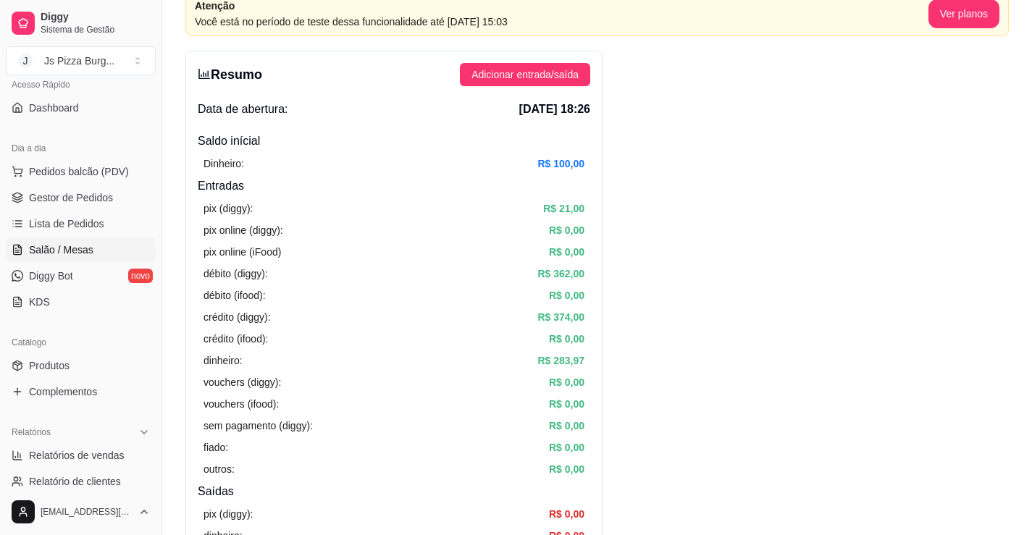
scroll to position [72, 0]
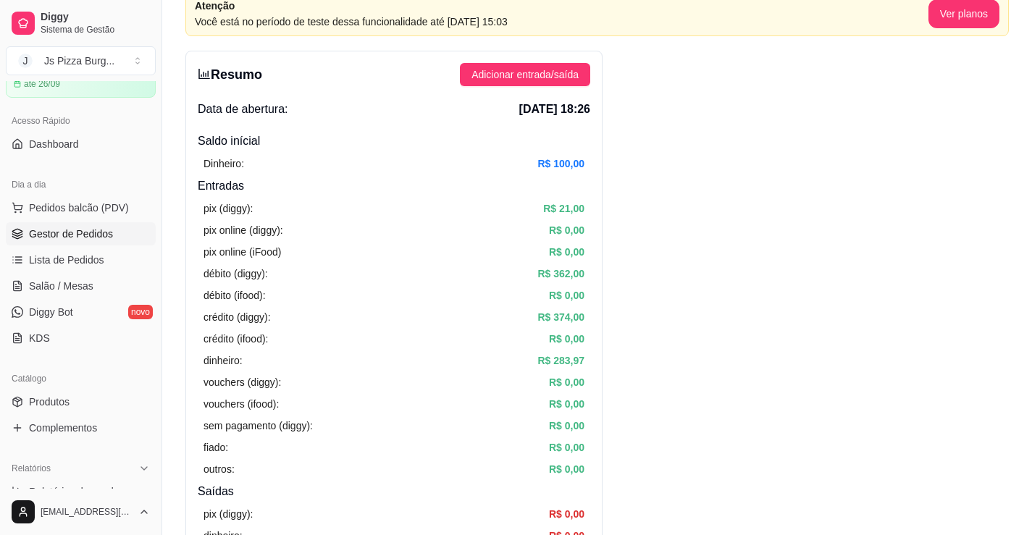
click at [72, 235] on span "Gestor de Pedidos" at bounding box center [71, 234] width 84 height 14
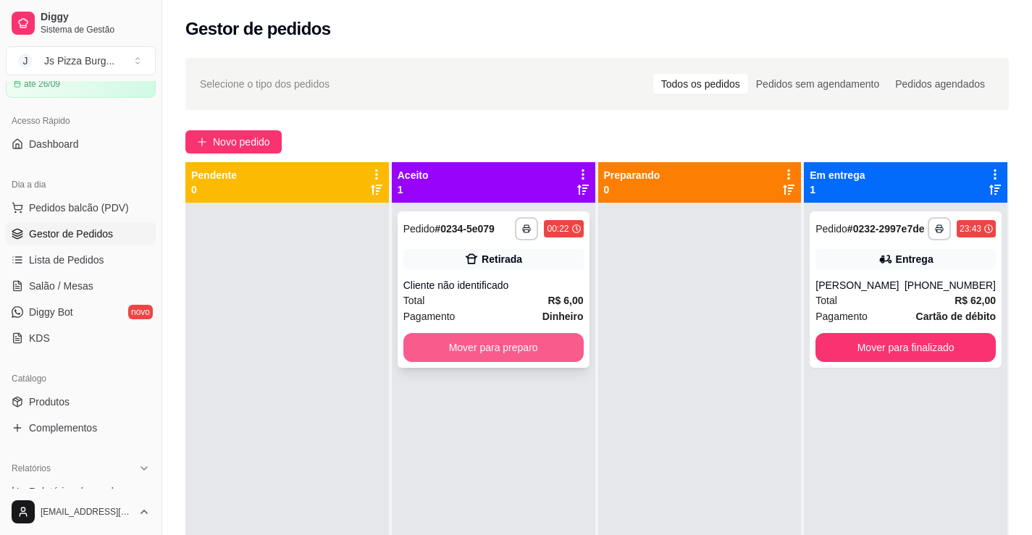
click at [519, 358] on button "Mover para preparo" at bounding box center [493, 347] width 180 height 29
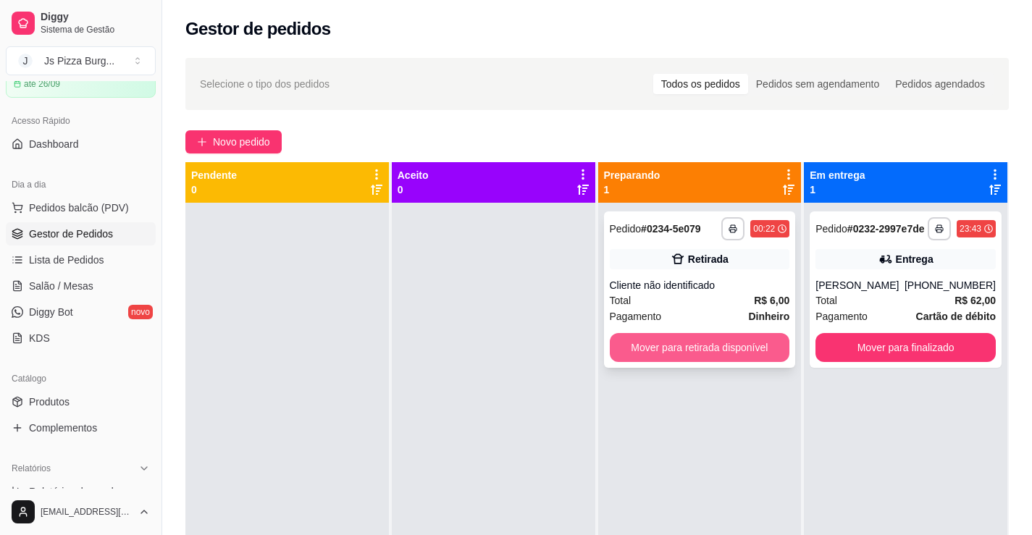
click at [740, 348] on button "Mover para retirada disponível" at bounding box center [700, 347] width 180 height 29
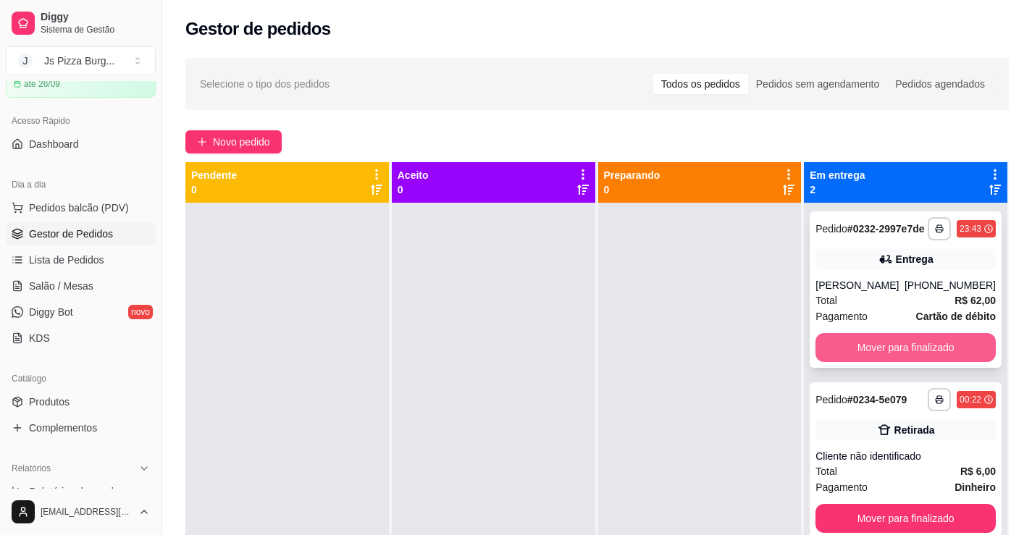
click at [893, 362] on button "Mover para finalizado" at bounding box center [905, 347] width 180 height 29
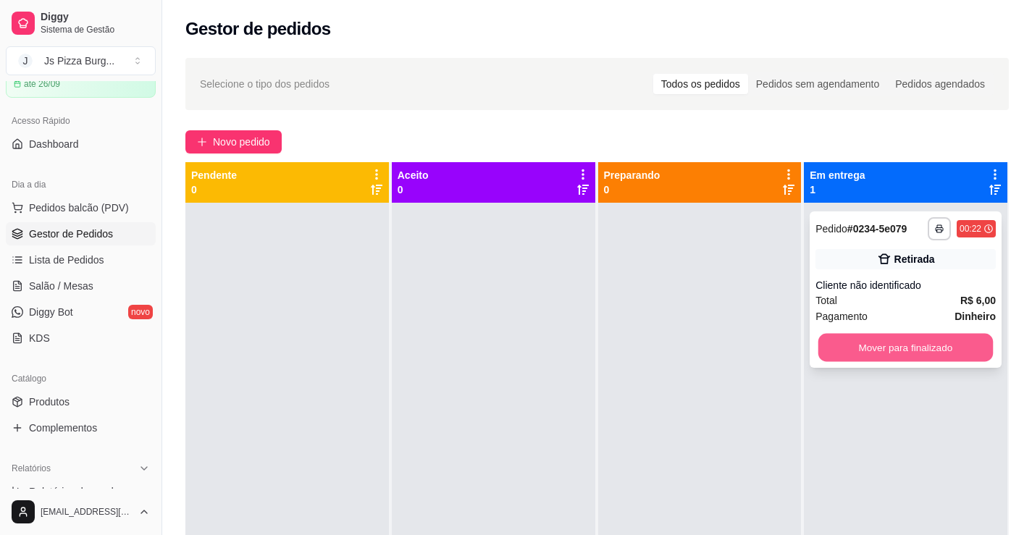
click at [900, 353] on button "Mover para finalizado" at bounding box center [905, 348] width 175 height 28
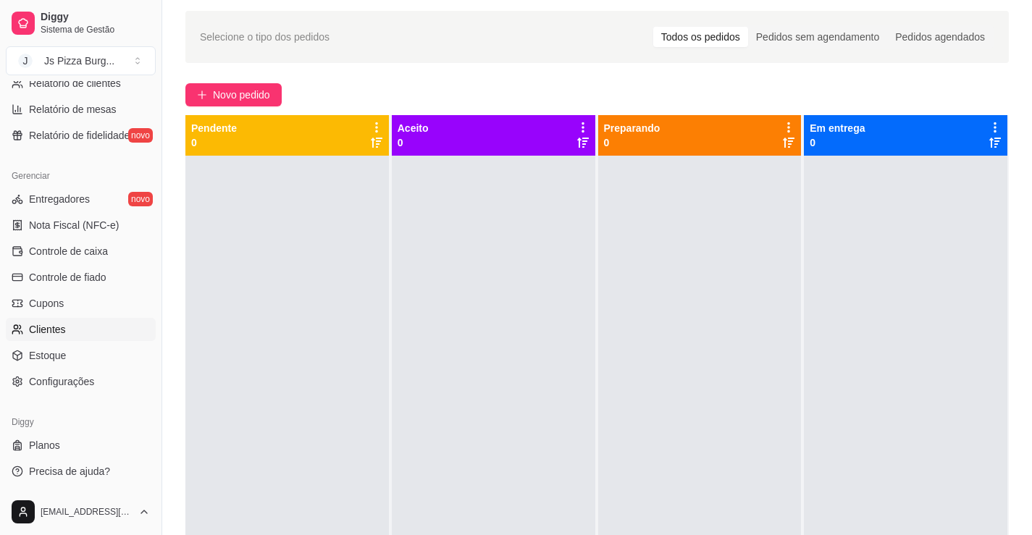
scroll to position [72, 0]
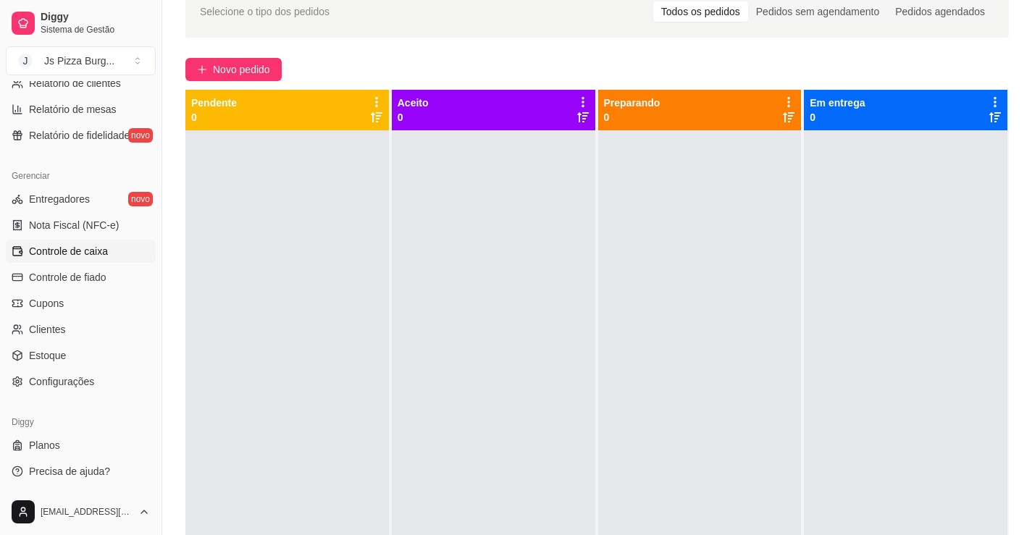
click at [122, 253] on link "Controle de caixa" at bounding box center [81, 251] width 150 height 23
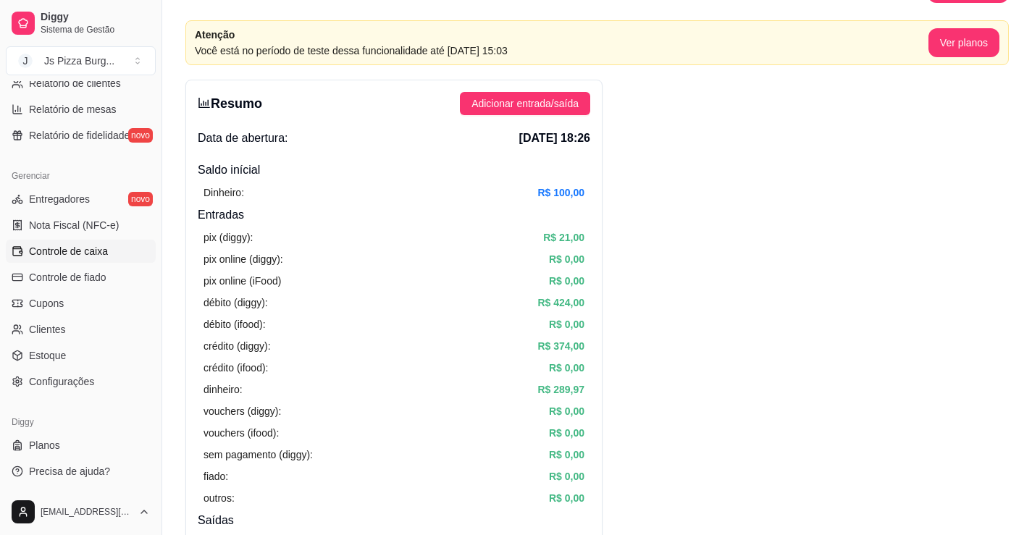
scroll to position [72, 0]
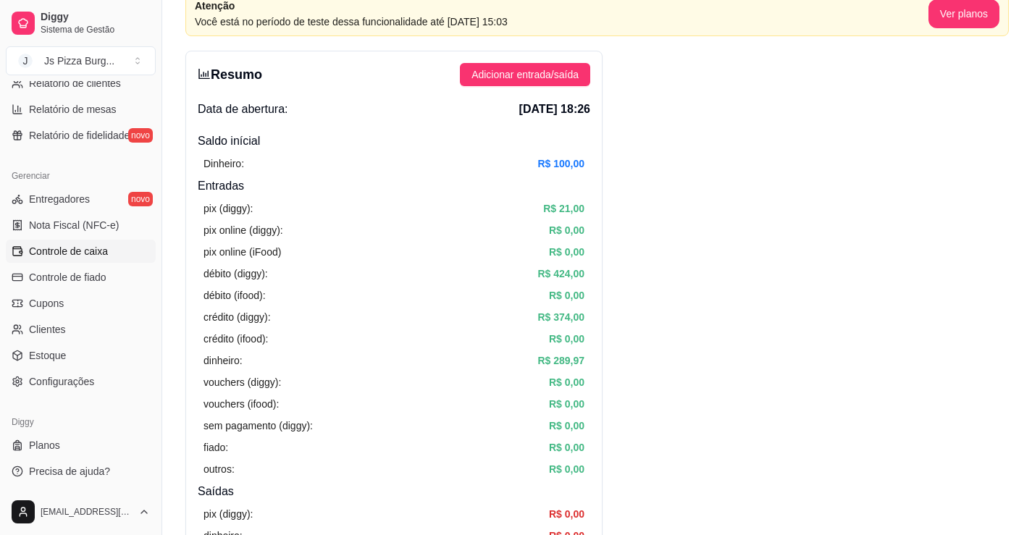
click at [484, 371] on div "pix (diggy): R$ 21,00 pix online (diggy): R$ 0,00 pix online (iFood) R$ 0,00 dé…" at bounding box center [394, 339] width 392 height 288
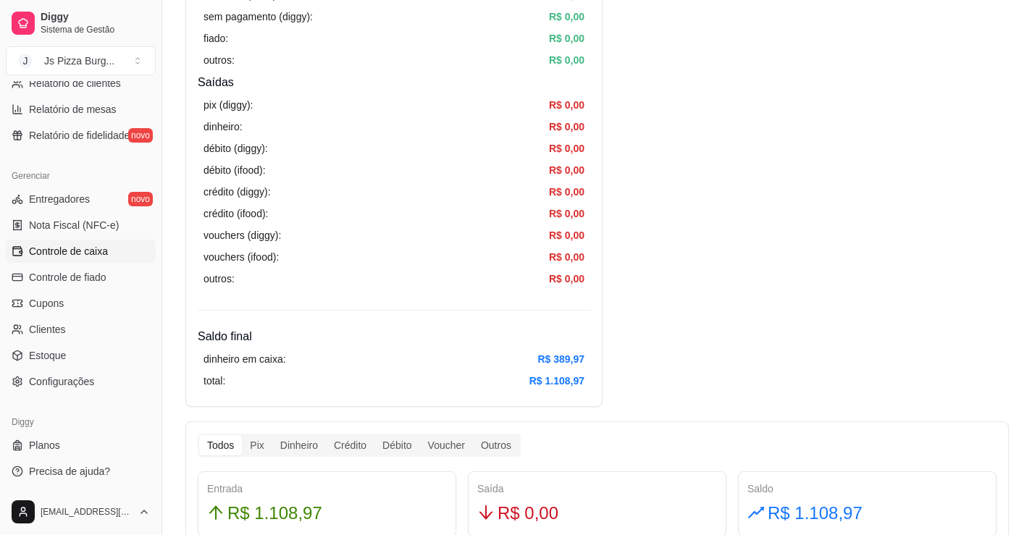
scroll to position [507, 0]
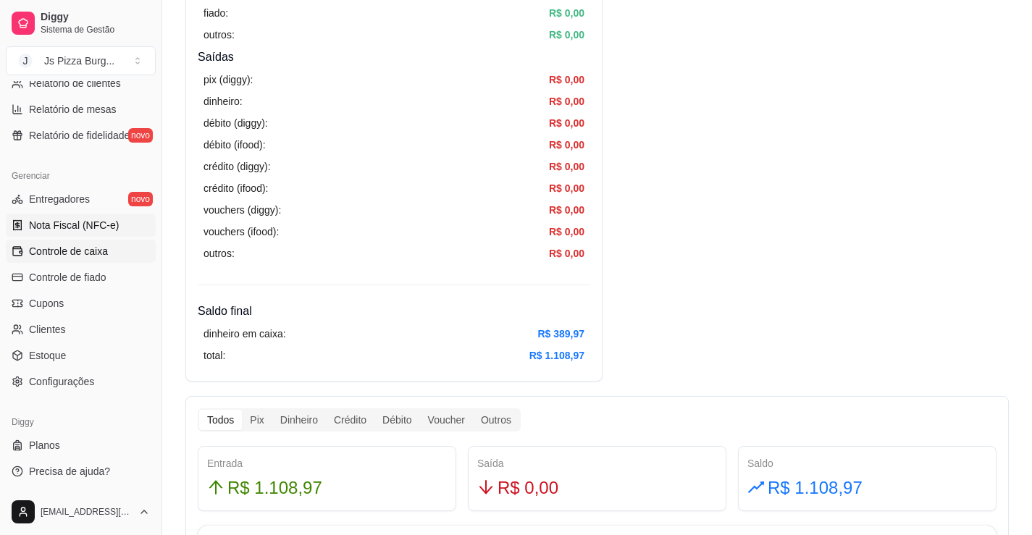
click at [109, 230] on span "Nota Fiscal (NFC-e)" at bounding box center [74, 225] width 90 height 14
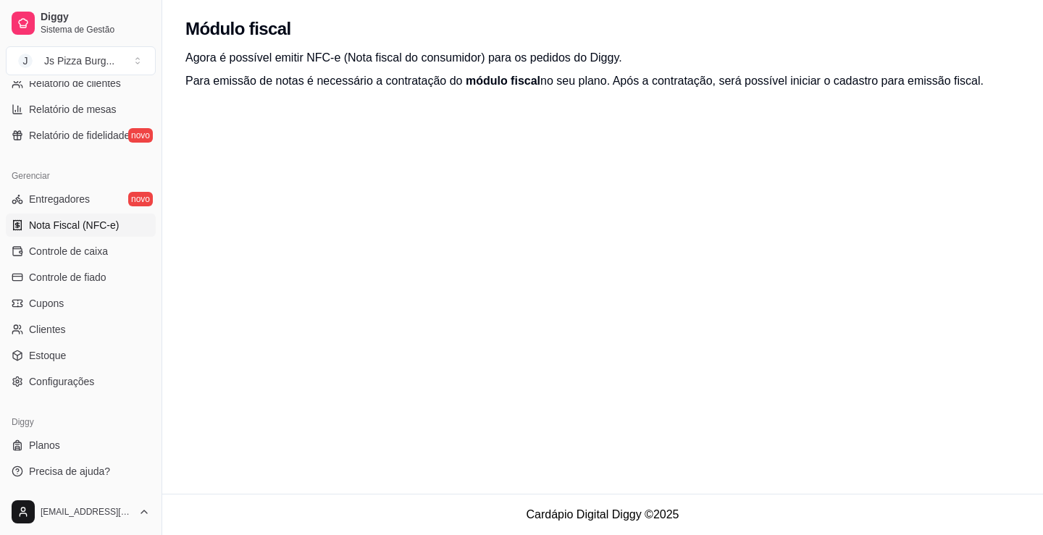
scroll to position [362, 0]
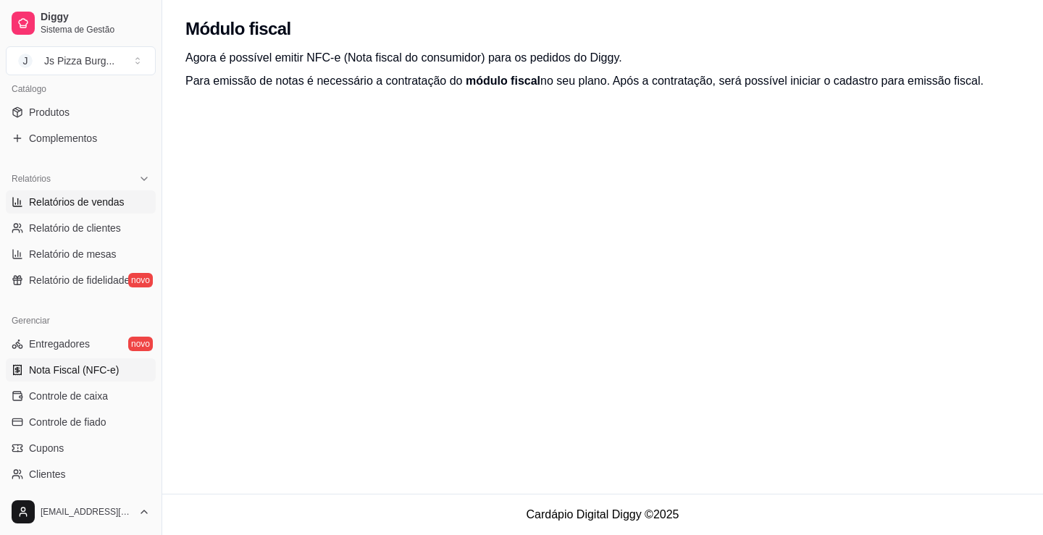
click at [96, 208] on span "Relatórios de vendas" at bounding box center [77, 202] width 96 height 14
select select "ALL"
select select "0"
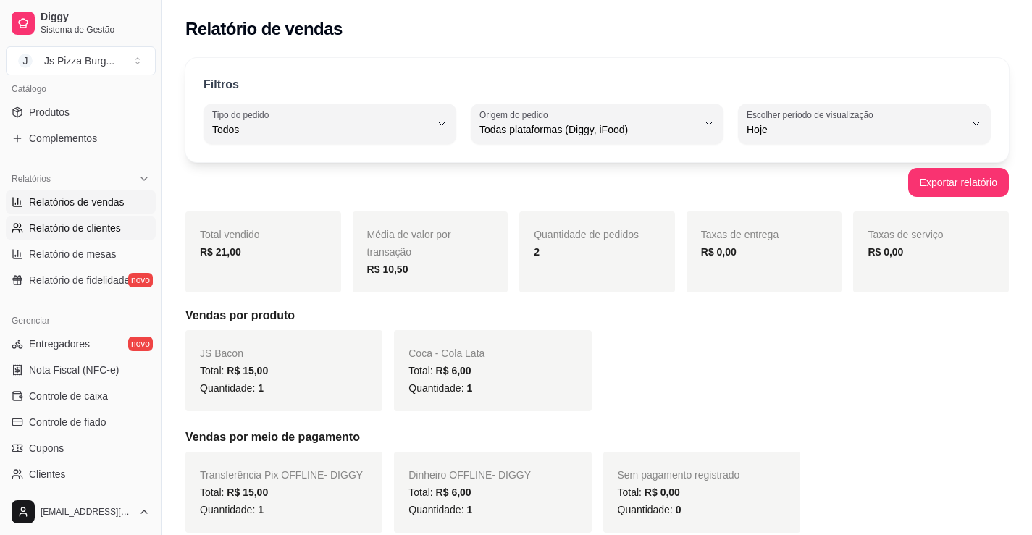
click at [59, 230] on span "Relatório de clientes" at bounding box center [75, 228] width 92 height 14
select select "30"
select select "HIGHEST_TOTAL_SPENT_WITH_ORDERS"
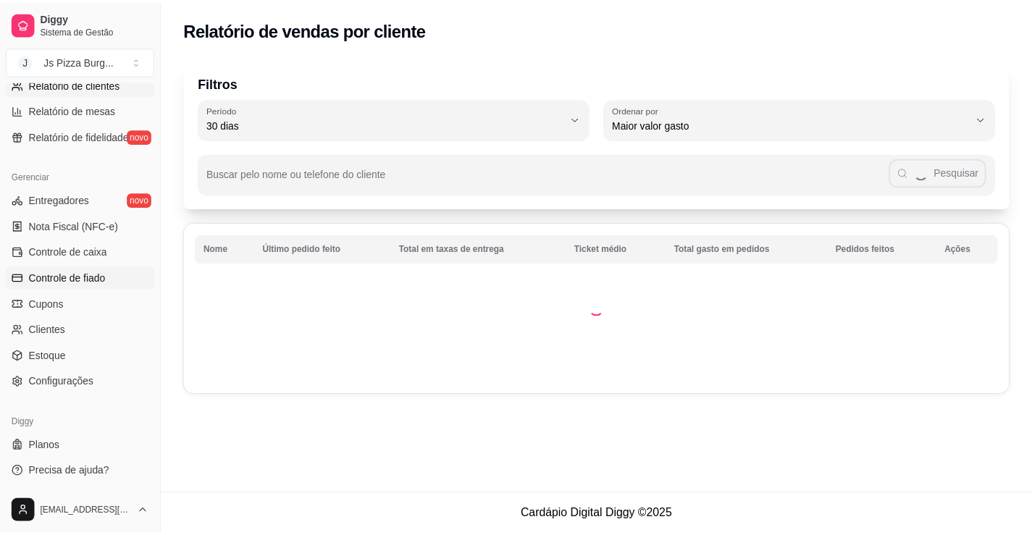
scroll to position [507, 0]
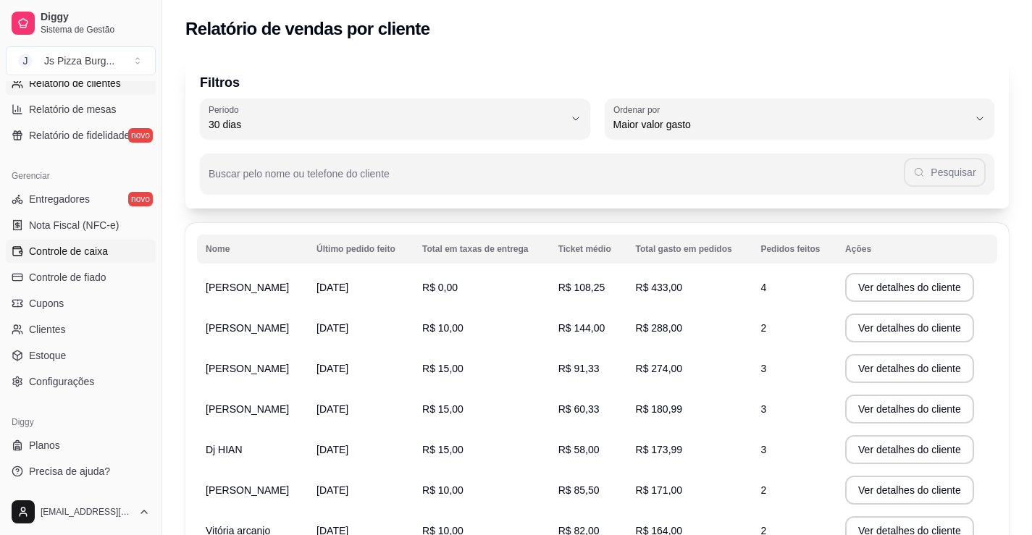
click at [88, 248] on span "Controle de caixa" at bounding box center [68, 251] width 79 height 14
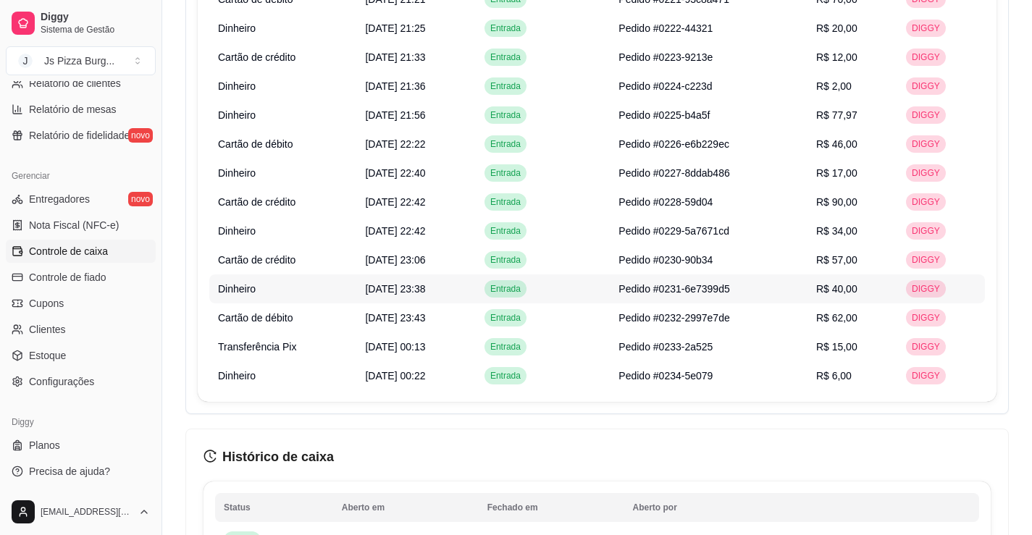
scroll to position [1448, 0]
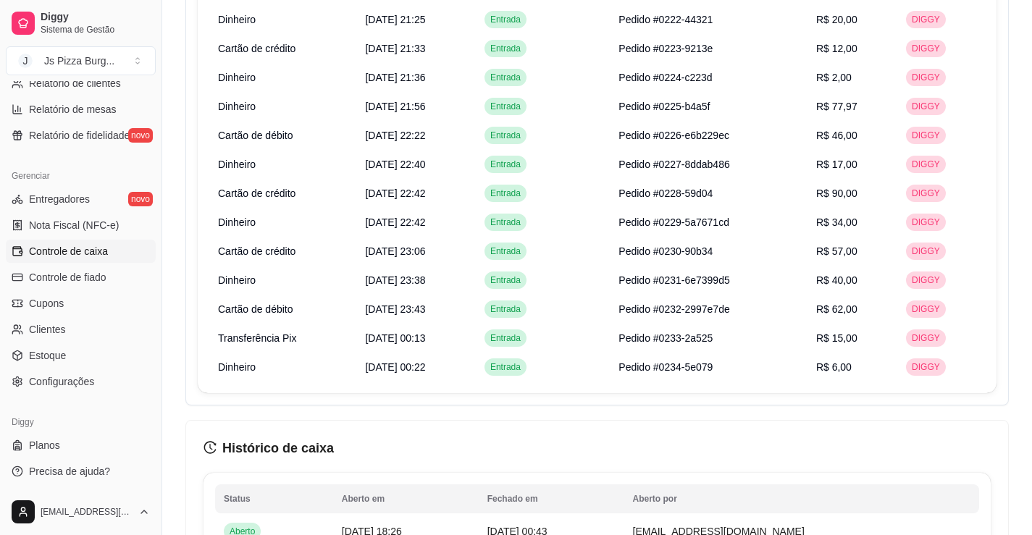
click at [6, 240] on link "Controle de caixa" at bounding box center [81, 251] width 150 height 23
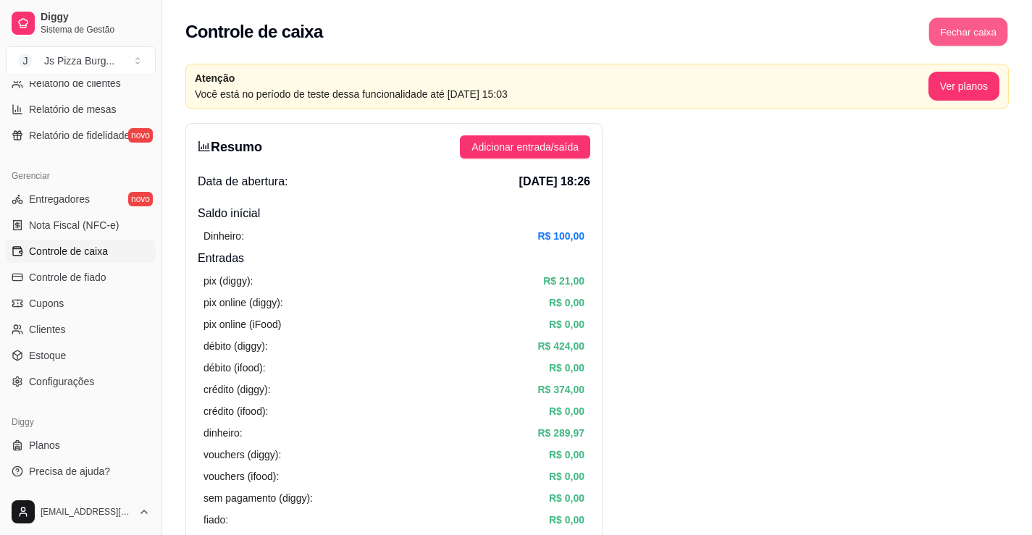
click at [985, 43] on button "Fechar caixa" at bounding box center [968, 32] width 79 height 28
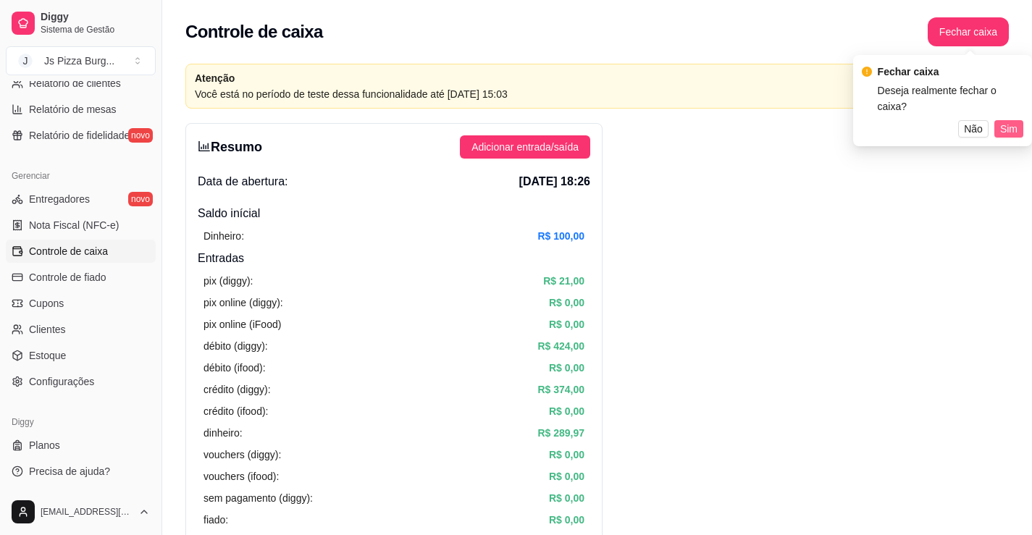
click at [1015, 121] on span "Sim" at bounding box center [1008, 129] width 17 height 16
